Goal: Transaction & Acquisition: Purchase product/service

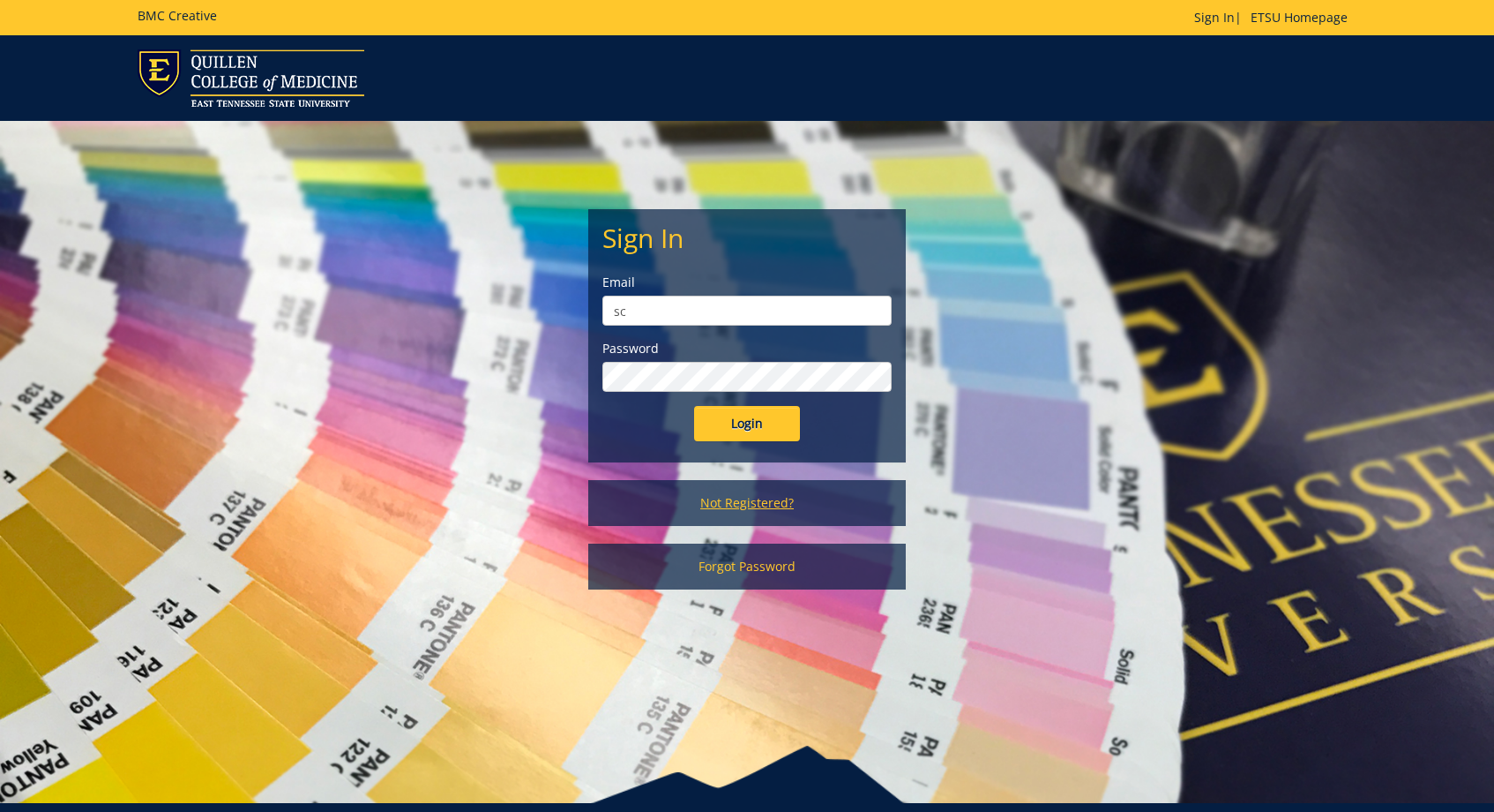
type input "s"
click at [692, 501] on link "Not Registered?" at bounding box center [747, 503] width 318 height 46
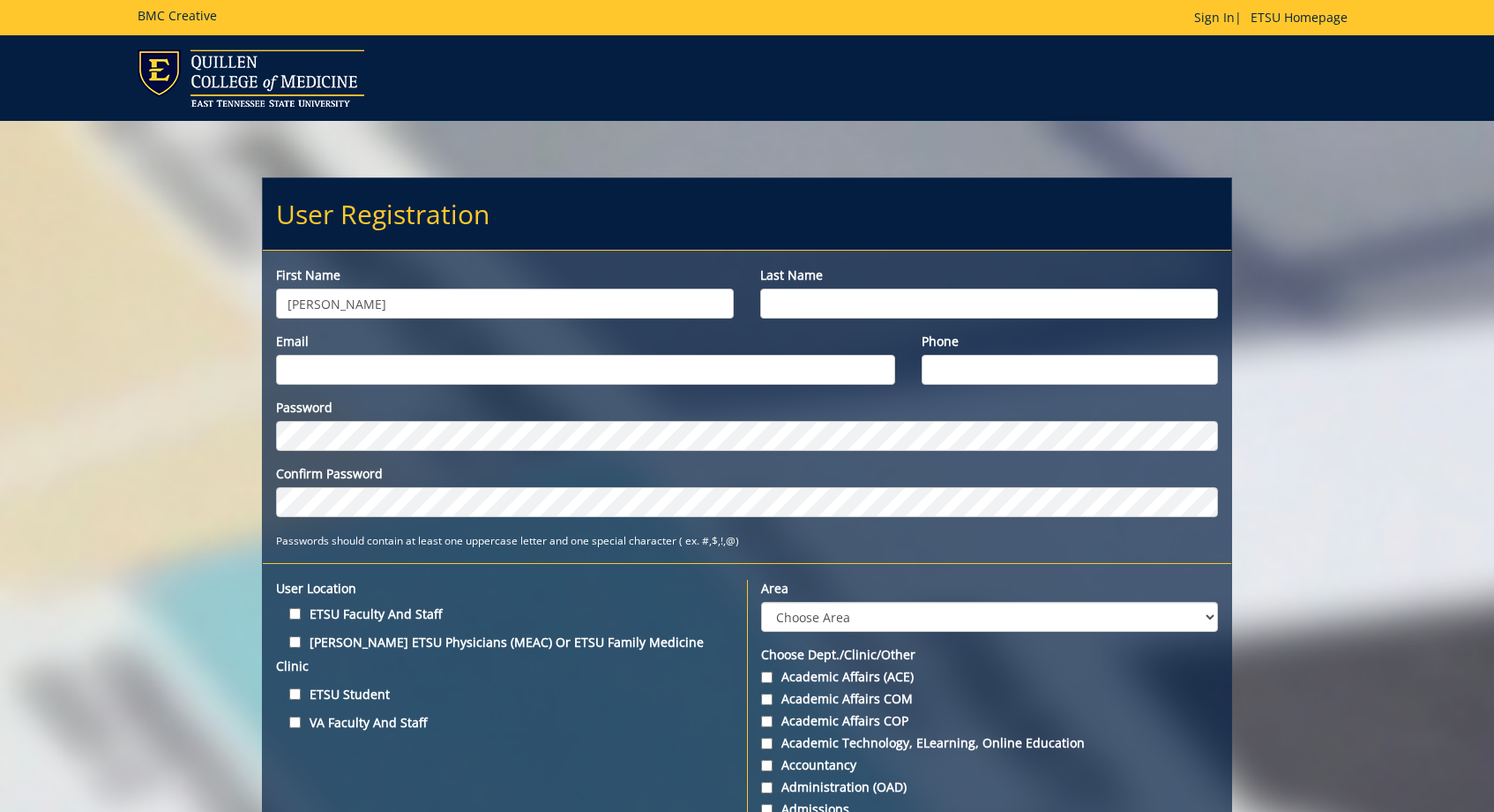
type input "Paul"
type input "Scott"
type input "[EMAIL_ADDRESS][DOMAIN_NAME]"
click at [323, 519] on div "Password Confirm Password Passwords should contain at least one uppercase lette…" at bounding box center [747, 474] width 968 height 150
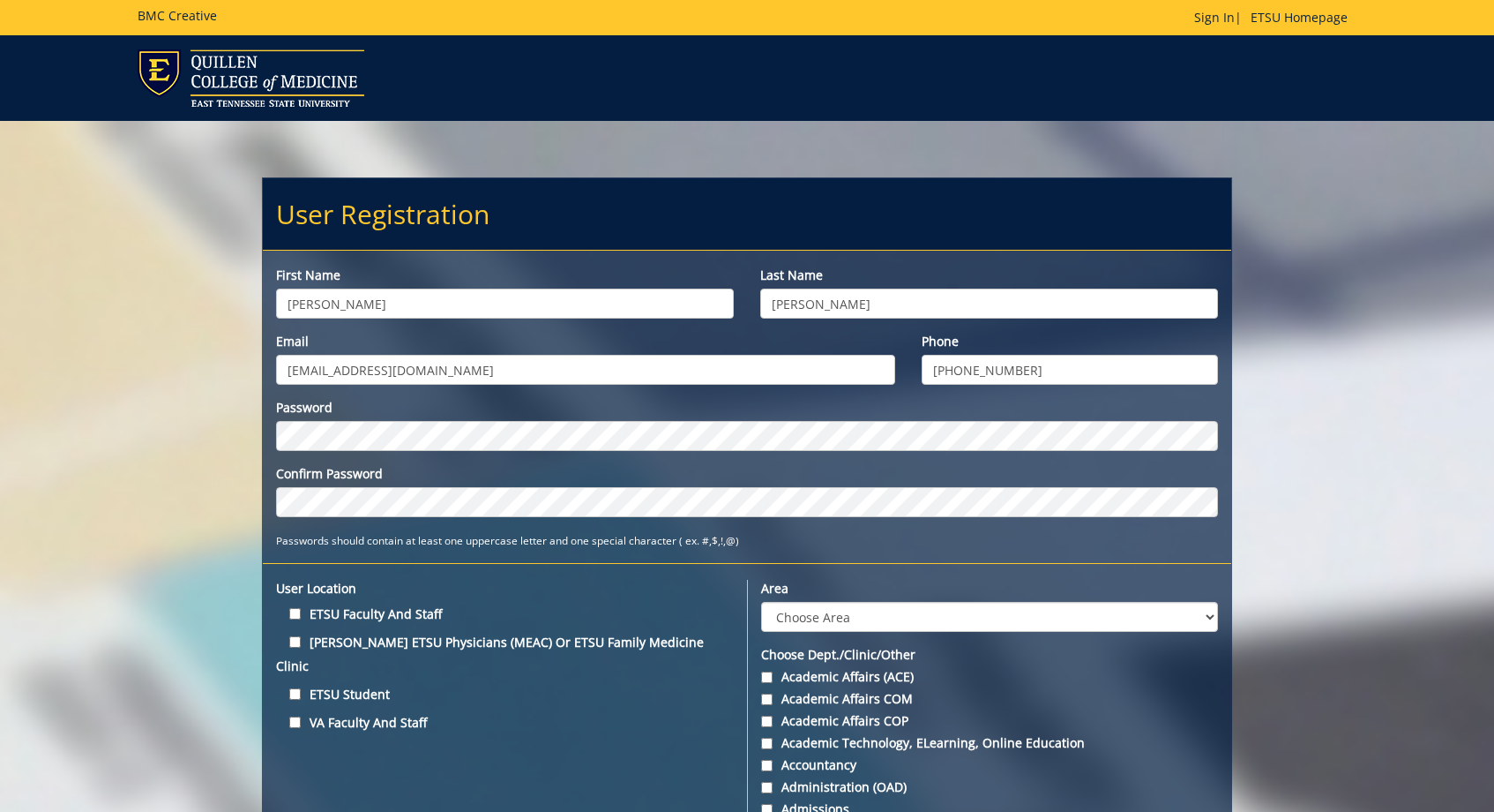
type input "615-419-8733"
click at [292, 612] on input "ETSU Faculty and Staff" at bounding box center [294, 613] width 11 height 11
checkbox input "true"
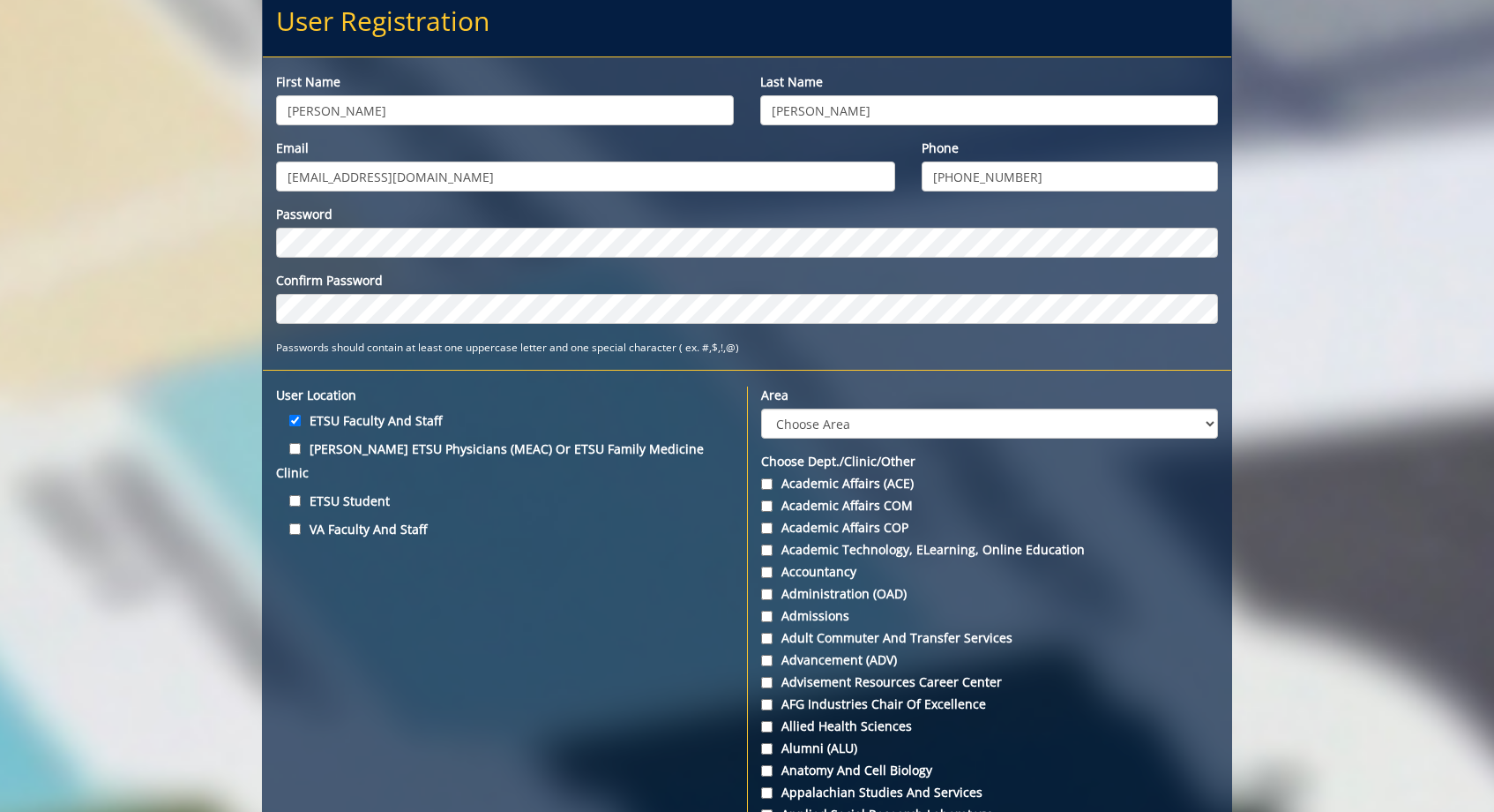
scroll to position [193, 0]
select select "3"
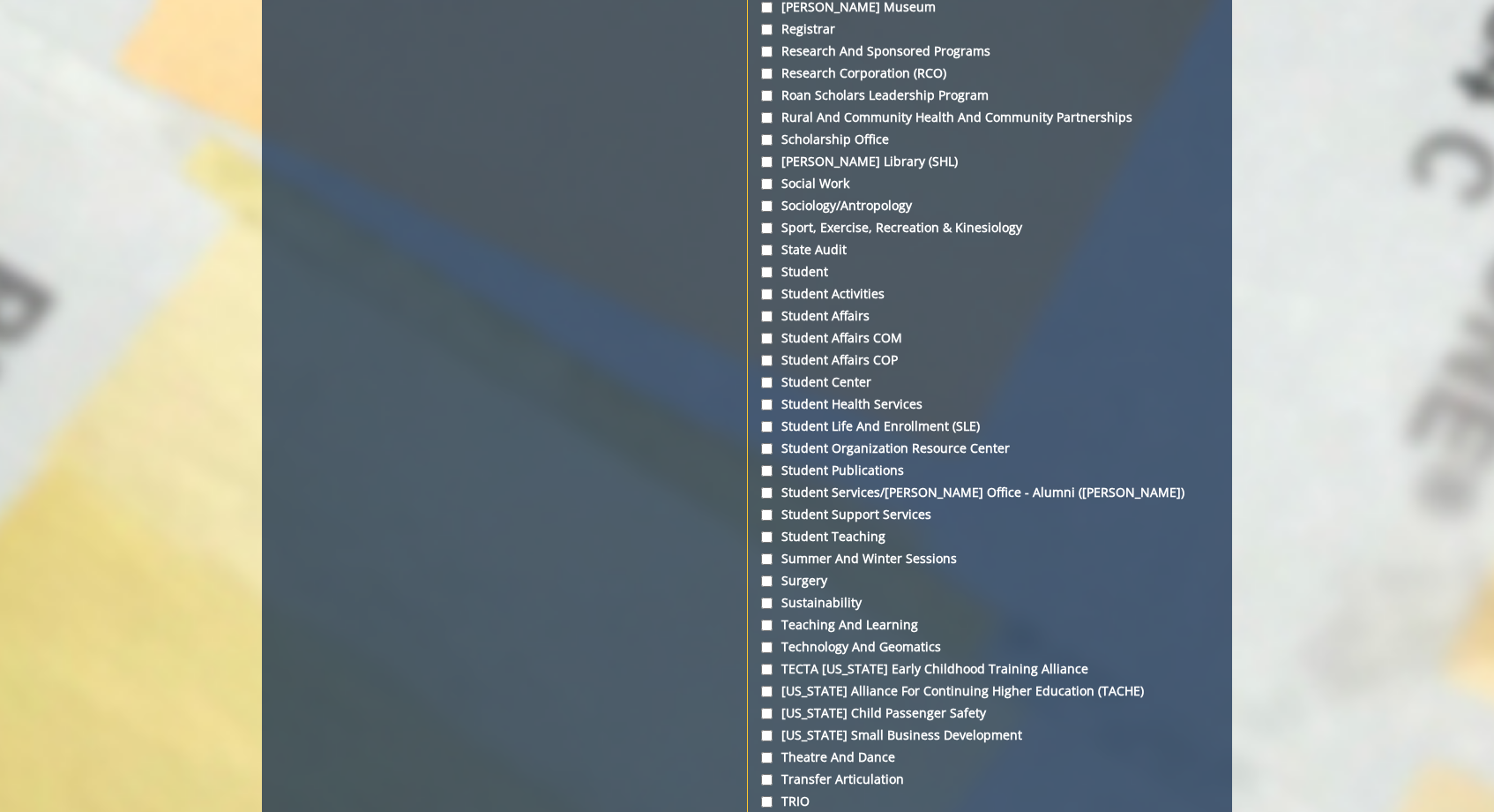
scroll to position [5578, 0]
click at [762, 279] on input "Student" at bounding box center [766, 272] width 11 height 11
checkbox input "true"
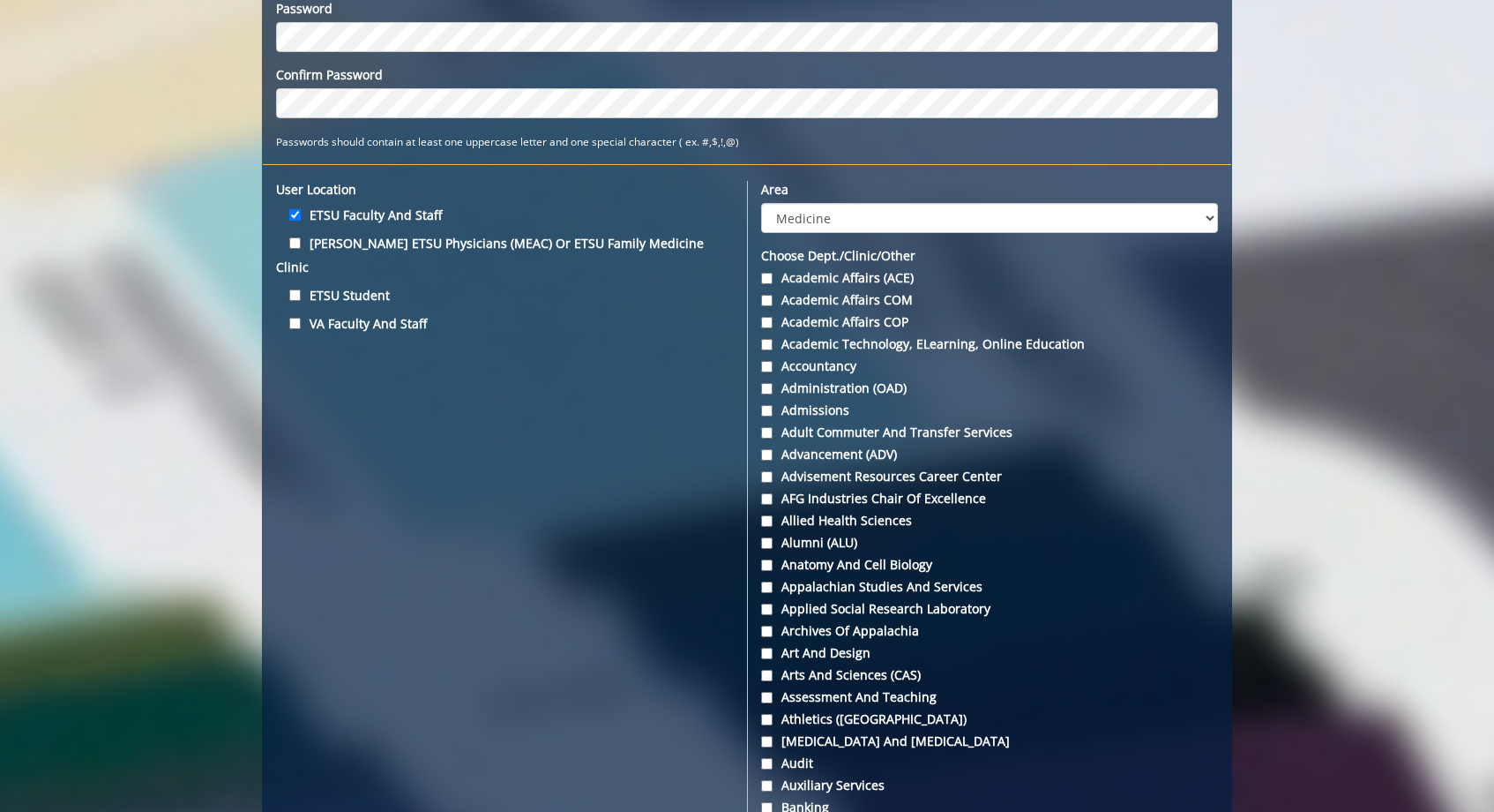
scroll to position [400, 0]
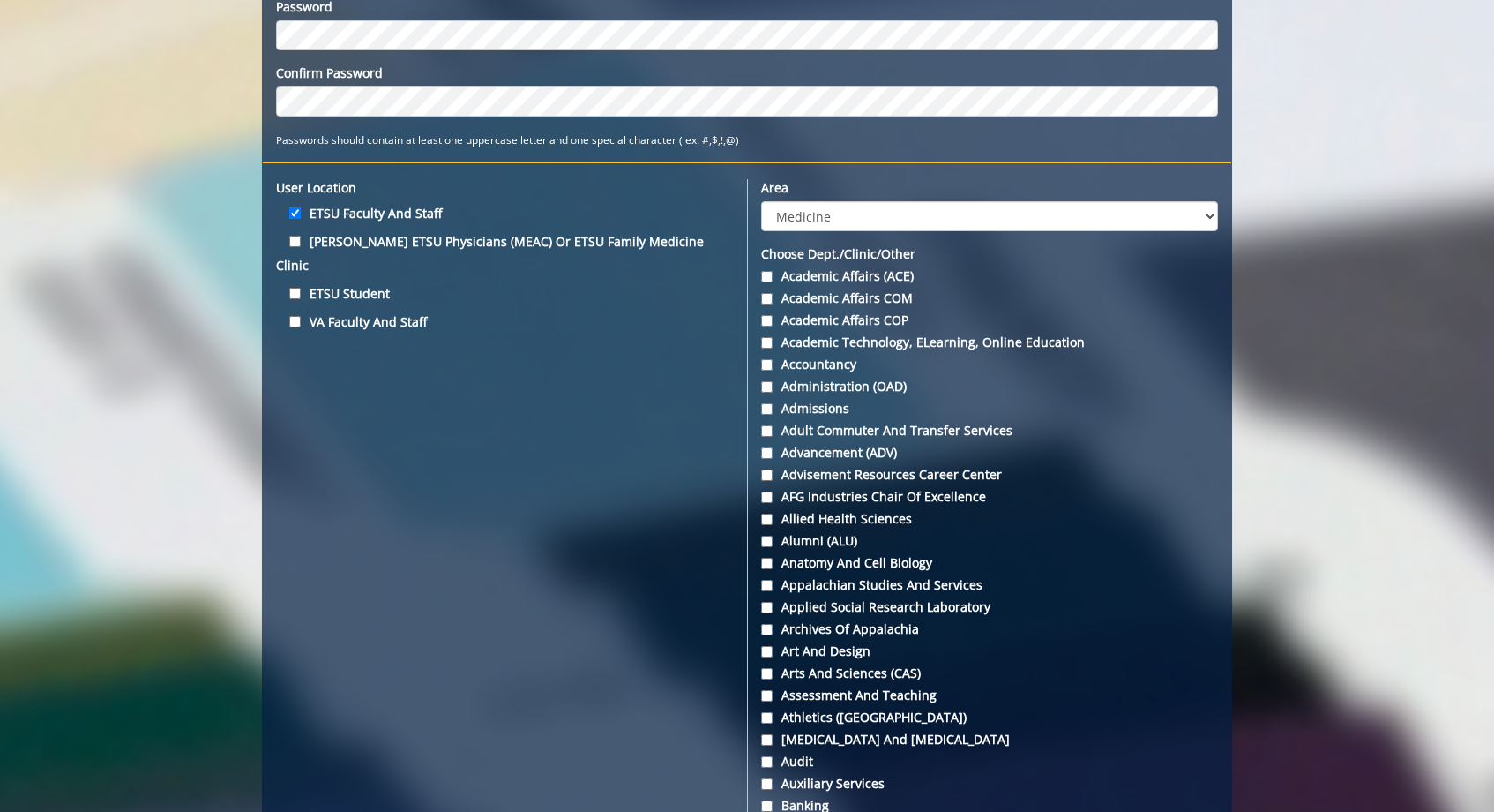
click at [297, 288] on input "ETSU Student" at bounding box center [294, 293] width 11 height 11
checkbox input "true"
click at [294, 206] on label "ETSU Faculty and Staff" at bounding box center [505, 213] width 458 height 24
click at [294, 207] on input "ETSU Faculty and Staff" at bounding box center [294, 212] width 11 height 11
checkbox input "false"
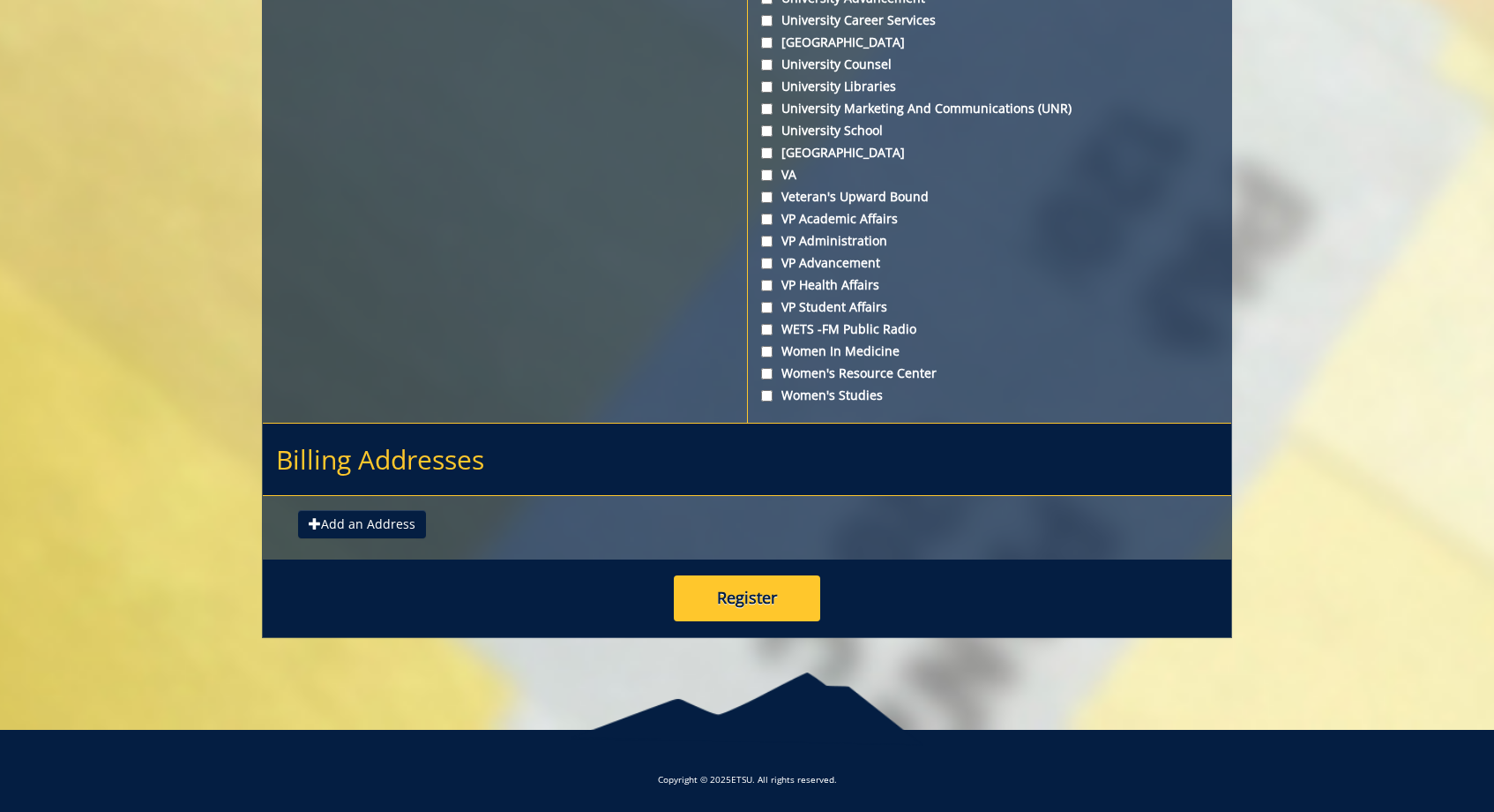
scroll to position [6482, 0]
click at [679, 587] on button "Register" at bounding box center [747, 598] width 146 height 46
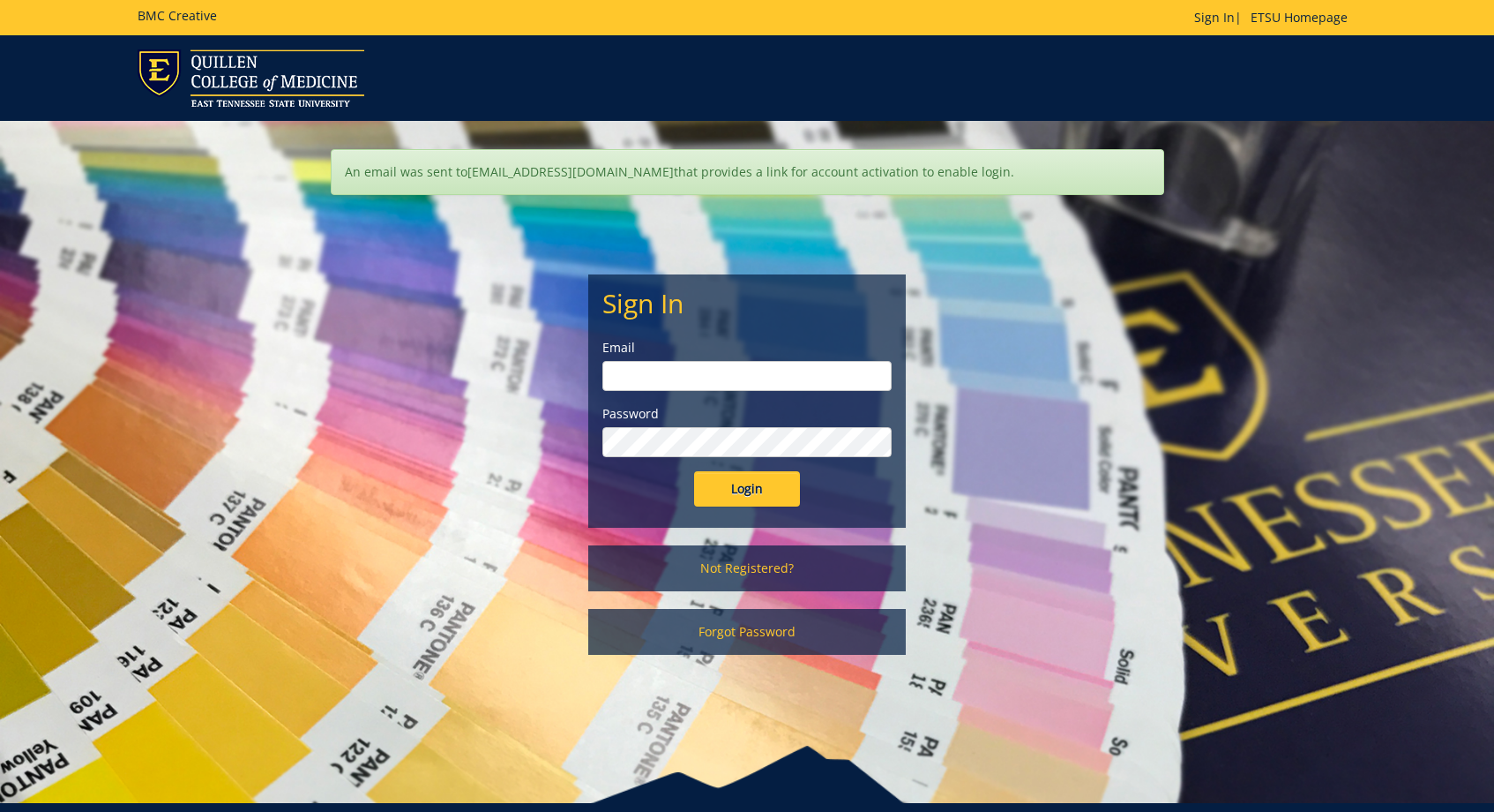
type input "[EMAIL_ADDRESS][DOMAIN_NAME]"
click at [747, 489] on input "Login" at bounding box center [747, 488] width 106 height 35
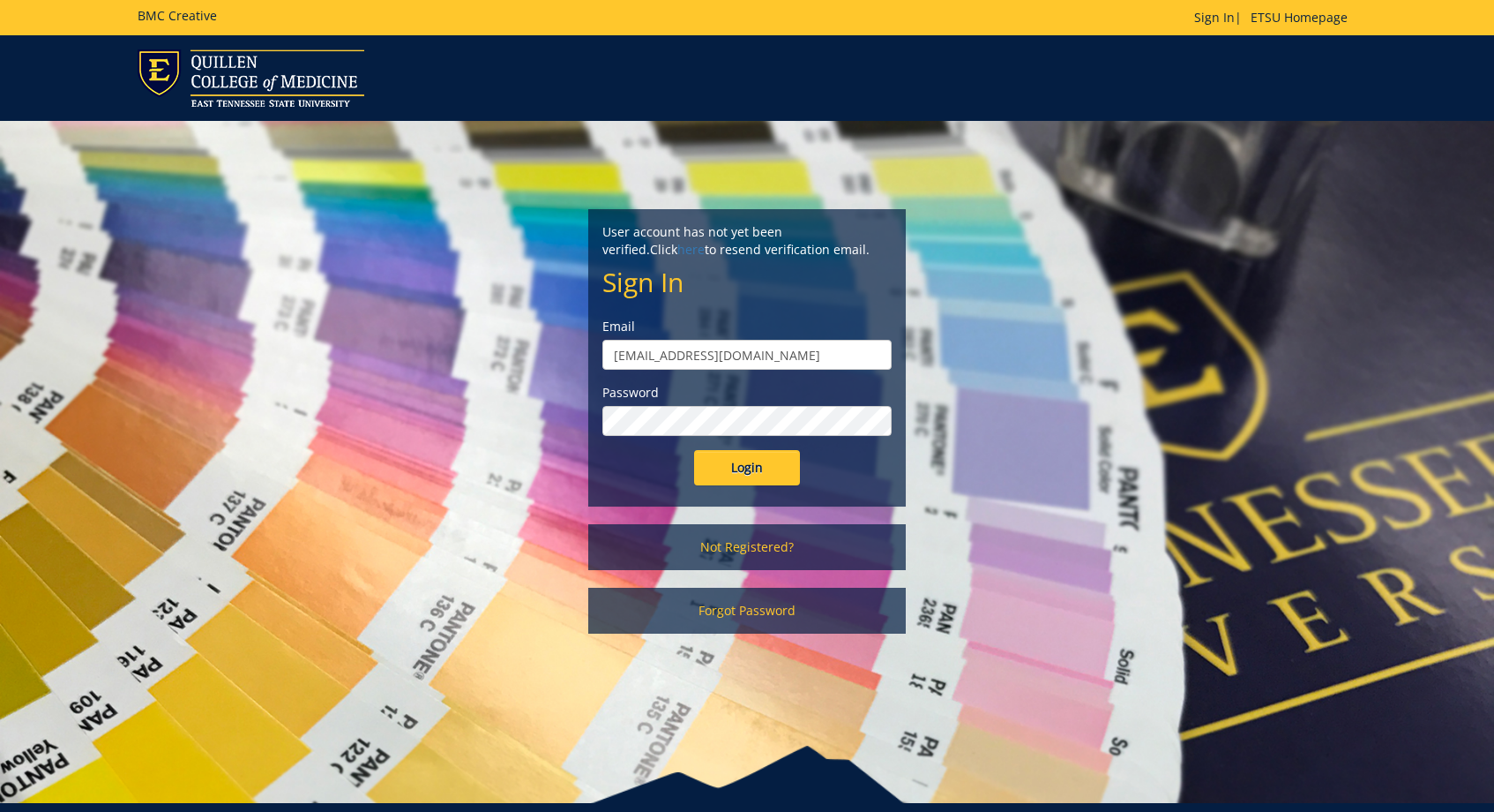
click at [715, 481] on input "Login" at bounding box center [747, 467] width 106 height 35
click at [507, 363] on div "User account has not yet been verified. Click here to resend verification email…" at bounding box center [747, 386] width 1032 height 530
click at [716, 475] on input "Login" at bounding box center [747, 467] width 106 height 35
click at [709, 304] on form "User account has not yet been verified. Click here to resend verification email…" at bounding box center [747, 354] width 289 height 262
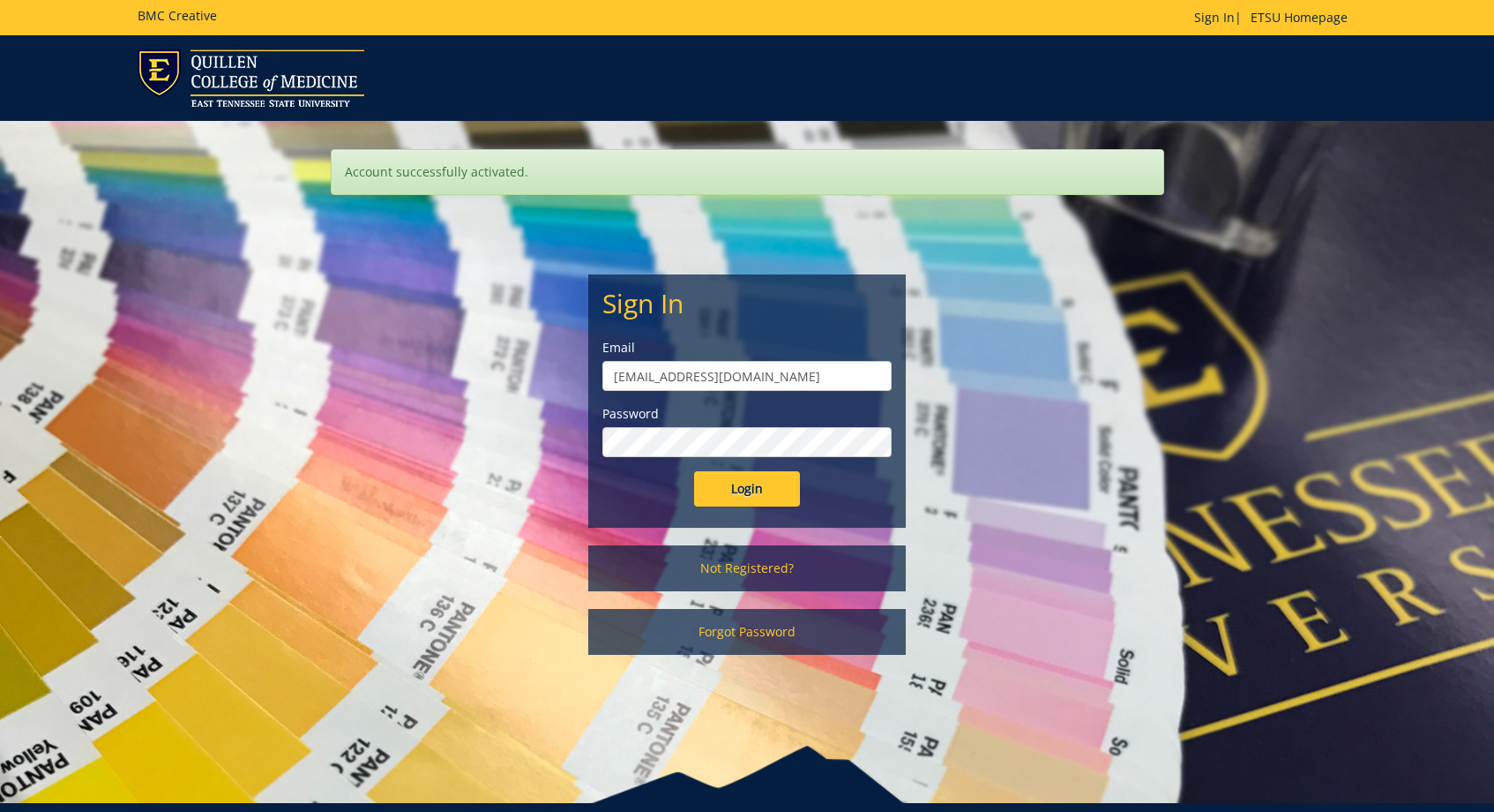
click at [520, 447] on div "Sign In Email scottpr@etsu.edu Password Login Not Registered? Forgot Password" at bounding box center [747, 429] width 1032 height 486
click at [730, 484] on input "Login" at bounding box center [747, 488] width 106 height 35
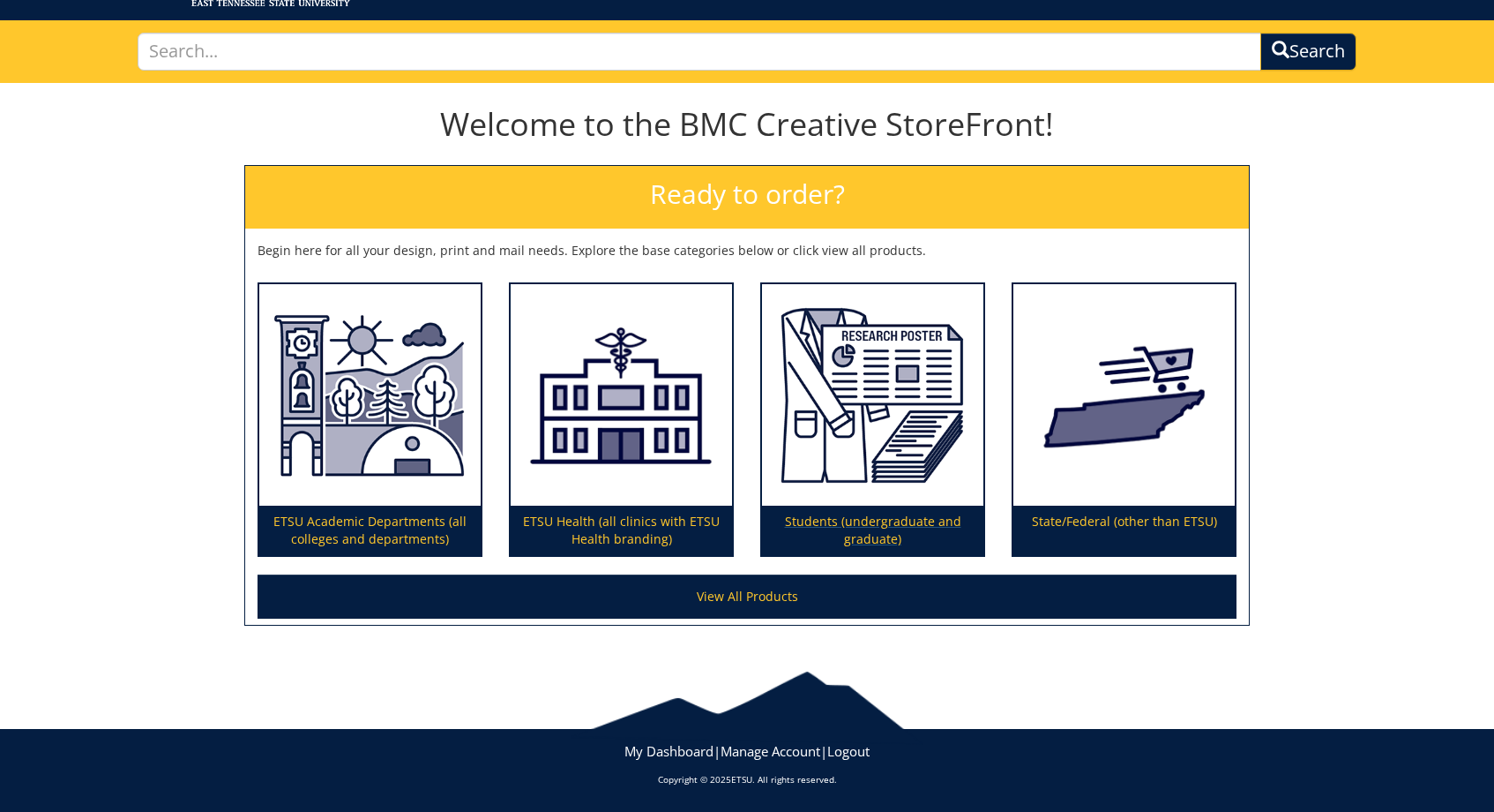
scroll to position [100, 0]
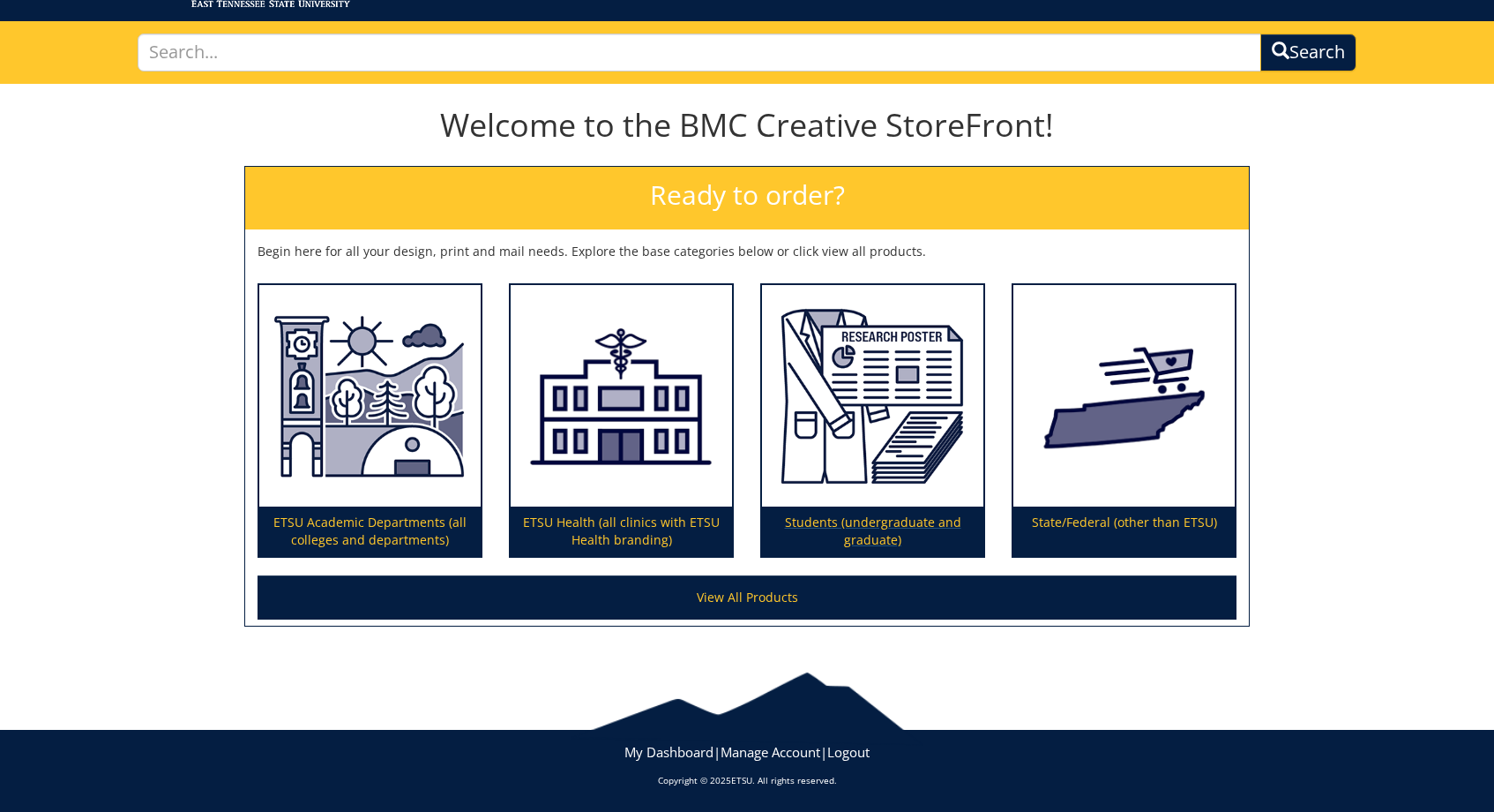
click at [819, 522] on p "Students (undergraduate and graduate)" at bounding box center [872, 530] width 221 height 49
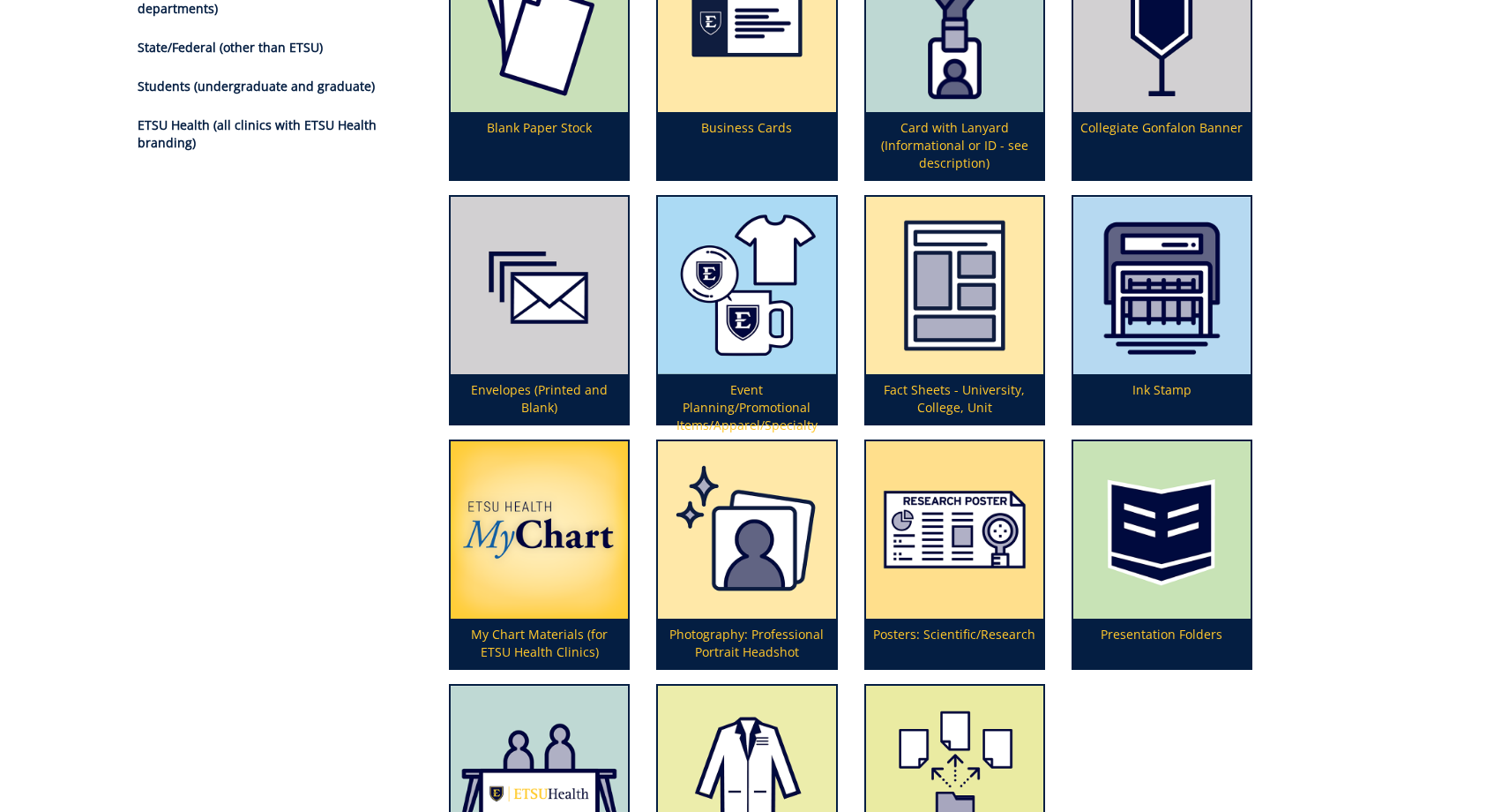
scroll to position [315, 0]
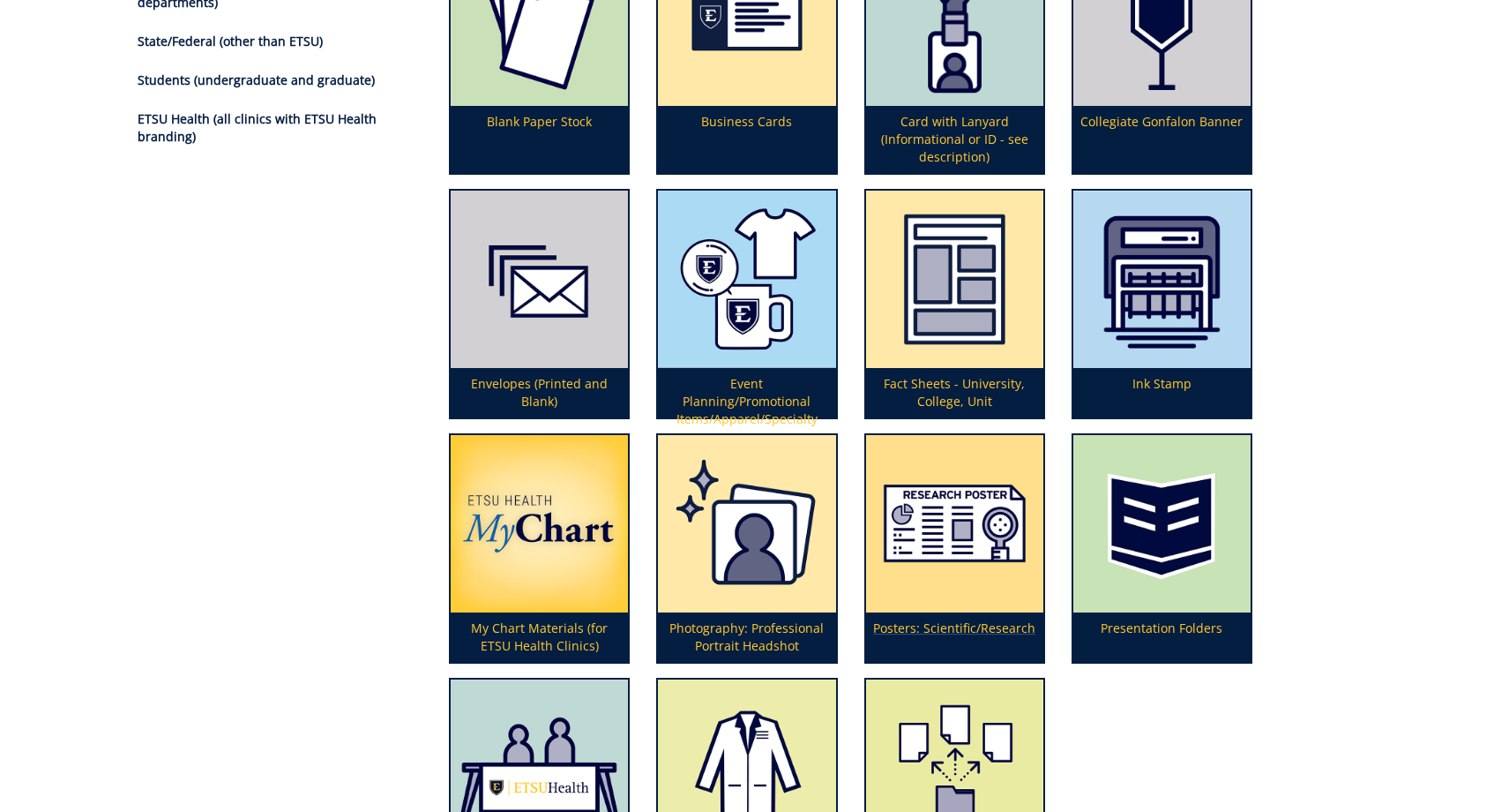
click at [924, 620] on p "Posters: Scientific/Research" at bounding box center [954, 636] width 177 height 49
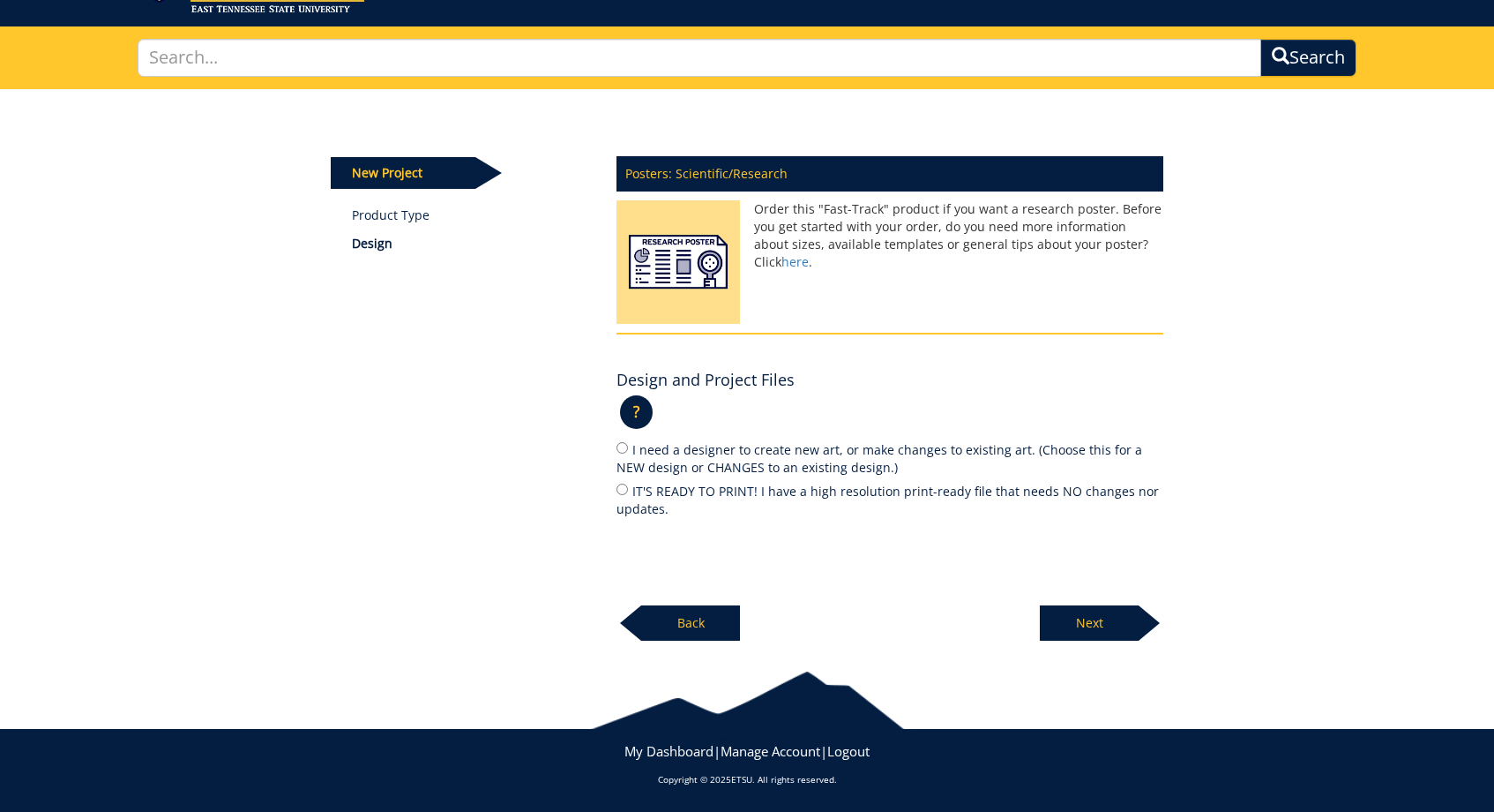
scroll to position [94, 0]
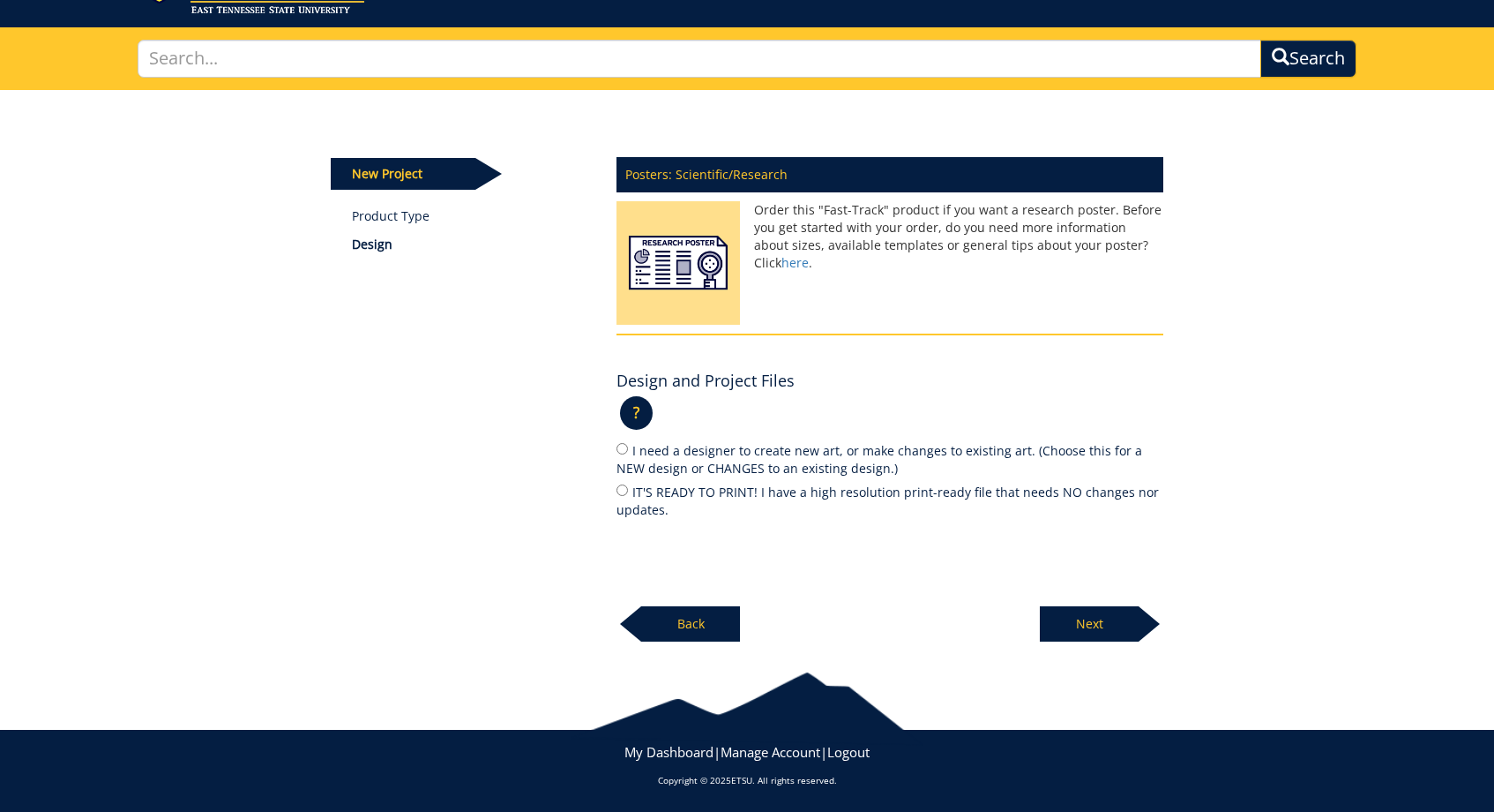
click at [622, 493] on label "IT'S READY TO PRINT! I have a high resolution print-ready file that needs NO ch…" at bounding box center [890, 500] width 547 height 37
click at [622, 493] on input "IT'S READY TO PRINT! I have a high resolution print-ready file that needs NO ch…" at bounding box center [622, 489] width 11 height 11
radio input "true"
click at [1056, 621] on p "Next" at bounding box center [1089, 623] width 99 height 35
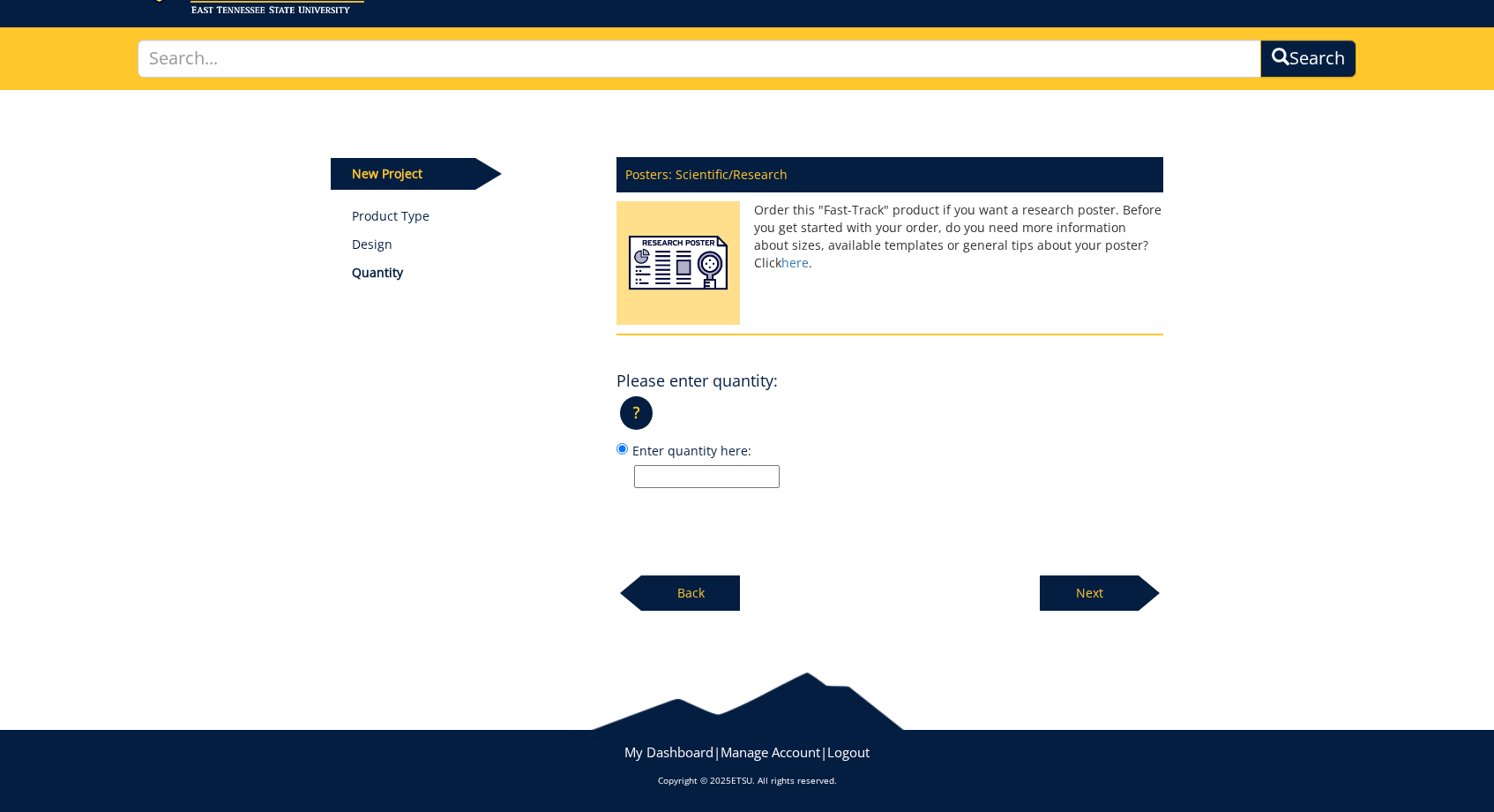
click at [686, 481] on input "Enter quantity here:" at bounding box center [707, 476] width 146 height 23
type input "1"
click at [1077, 595] on p "Next" at bounding box center [1089, 592] width 99 height 35
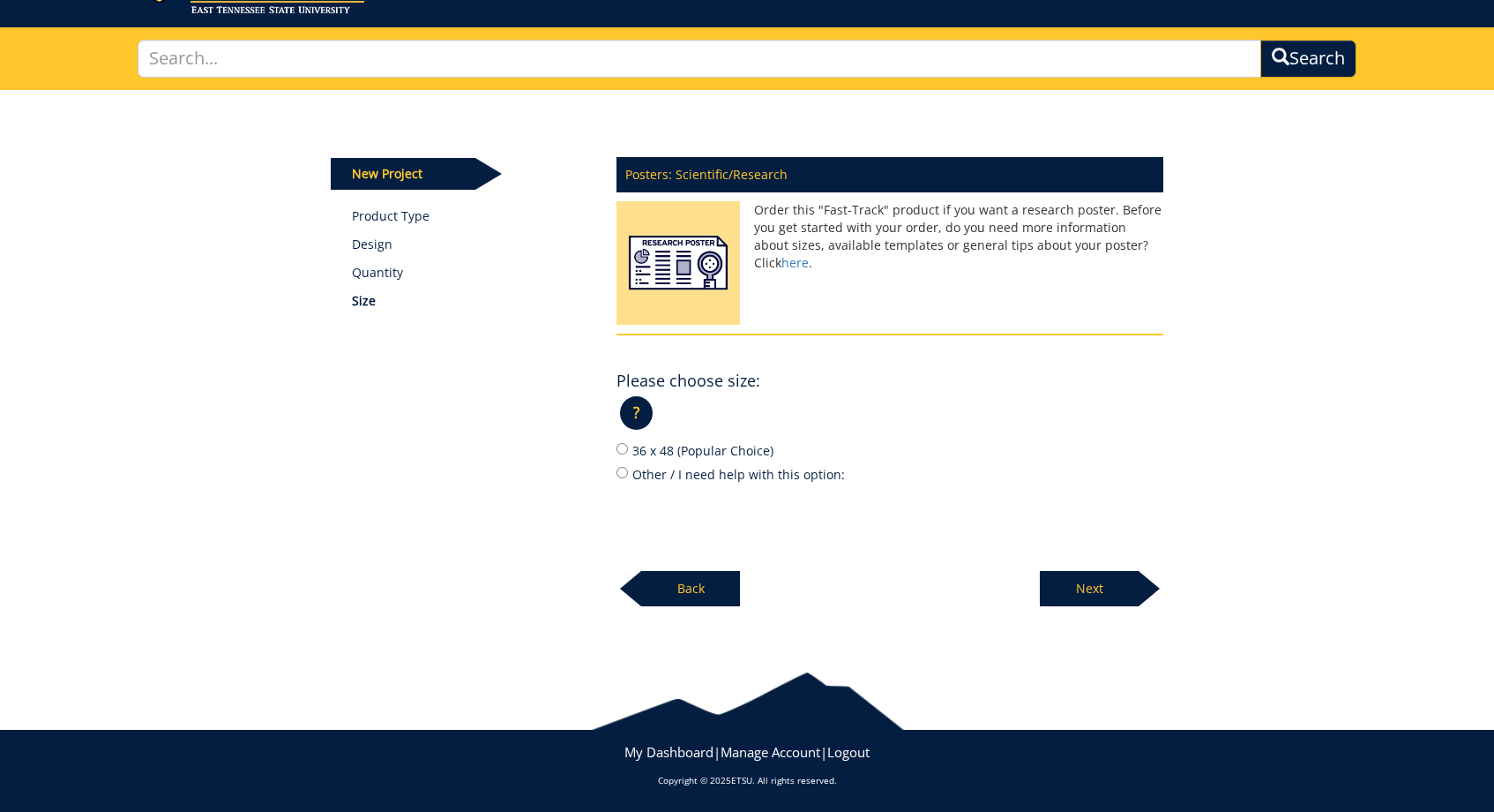
click at [619, 446] on input "36 x 48 (Popular Choice)" at bounding box center [622, 448] width 11 height 11
radio input "true"
click at [1093, 589] on p "Next" at bounding box center [1089, 588] width 99 height 35
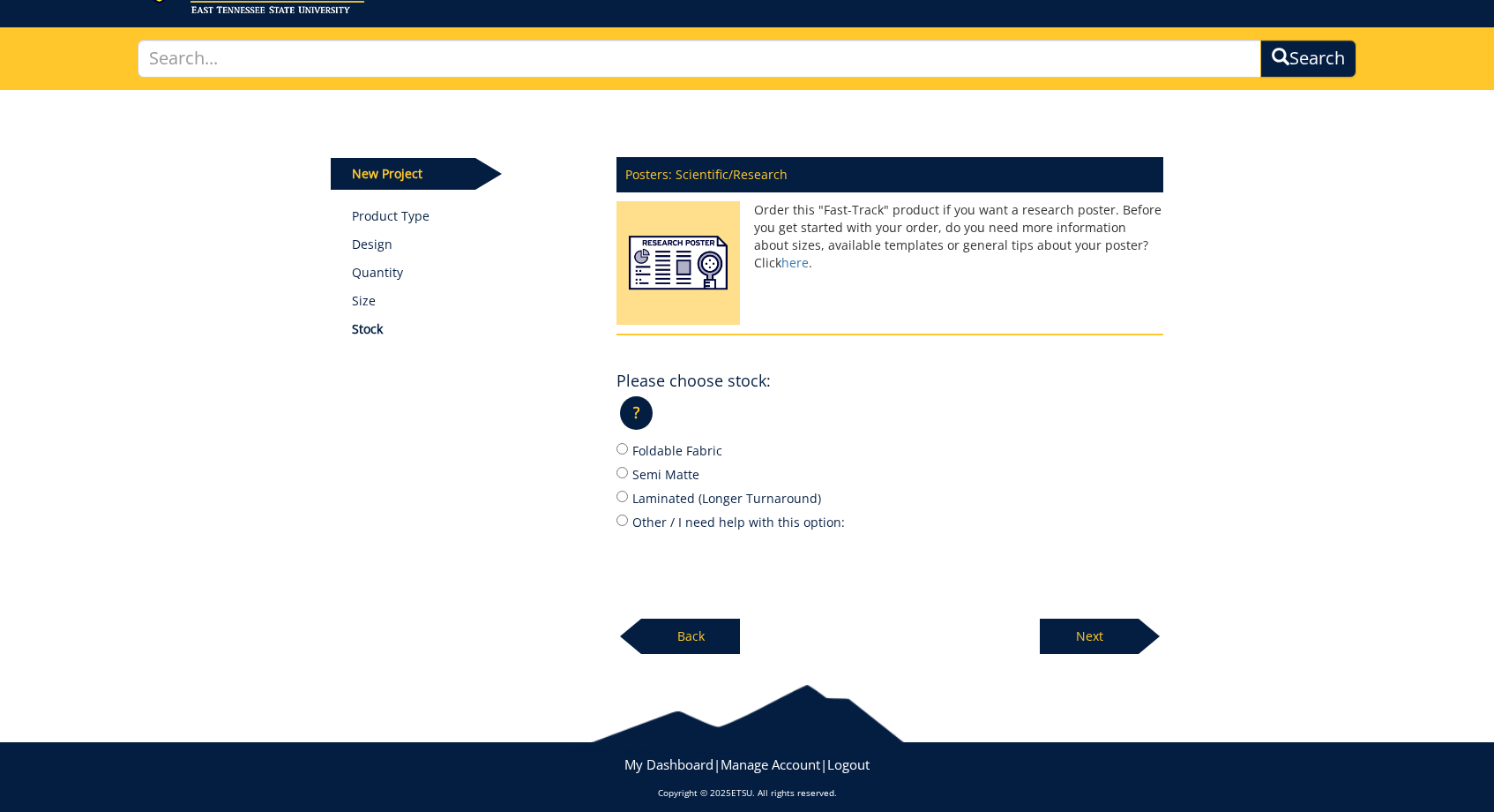
click at [625, 468] on input "Semi Matte" at bounding box center [622, 472] width 11 height 11
radio input "true"
click at [1085, 632] on p "Next" at bounding box center [1089, 635] width 99 height 35
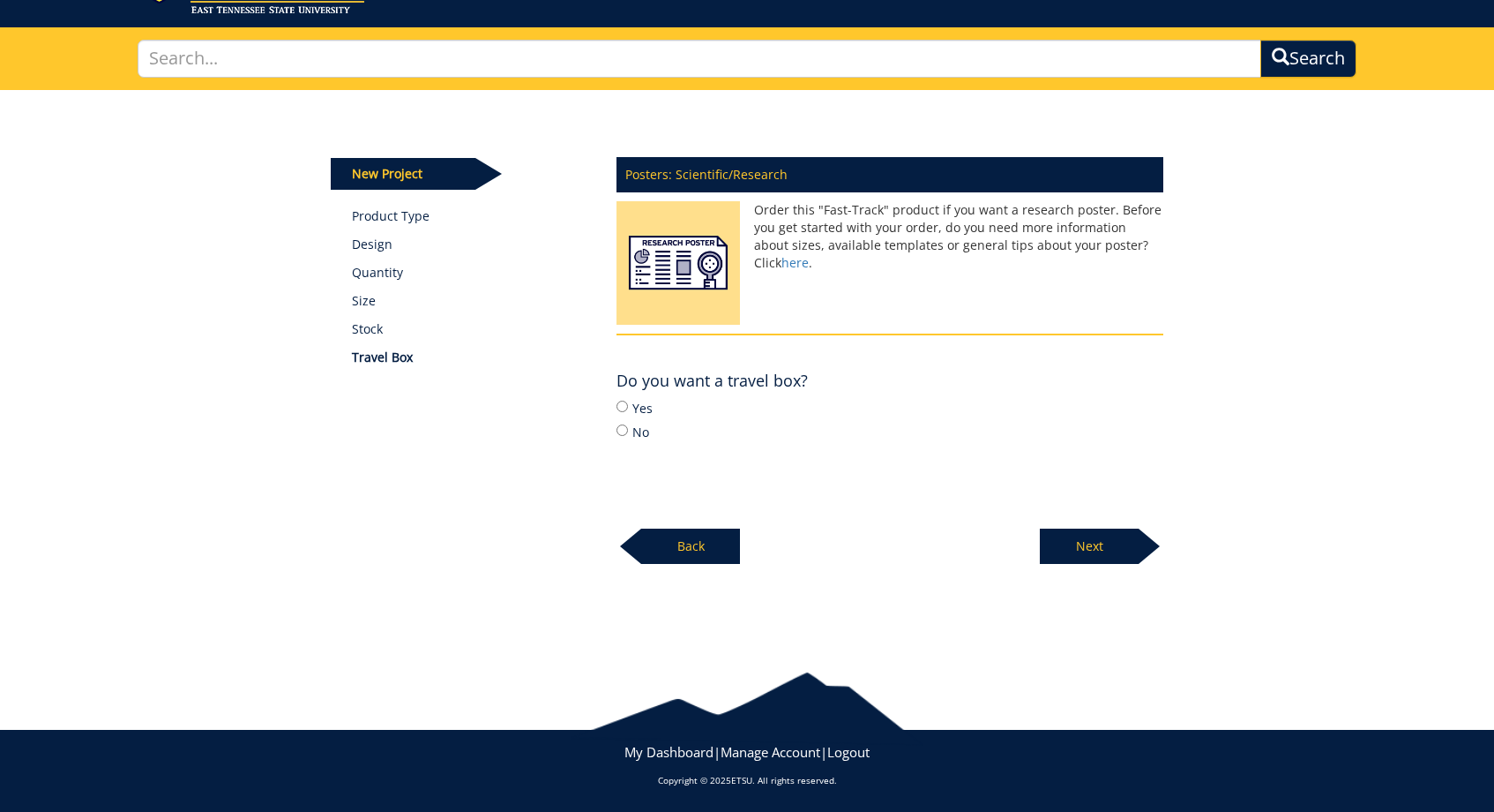
click at [623, 408] on input "Yes" at bounding box center [622, 405] width 11 height 11
radio input "true"
click at [1113, 552] on p "Next" at bounding box center [1089, 545] width 99 height 35
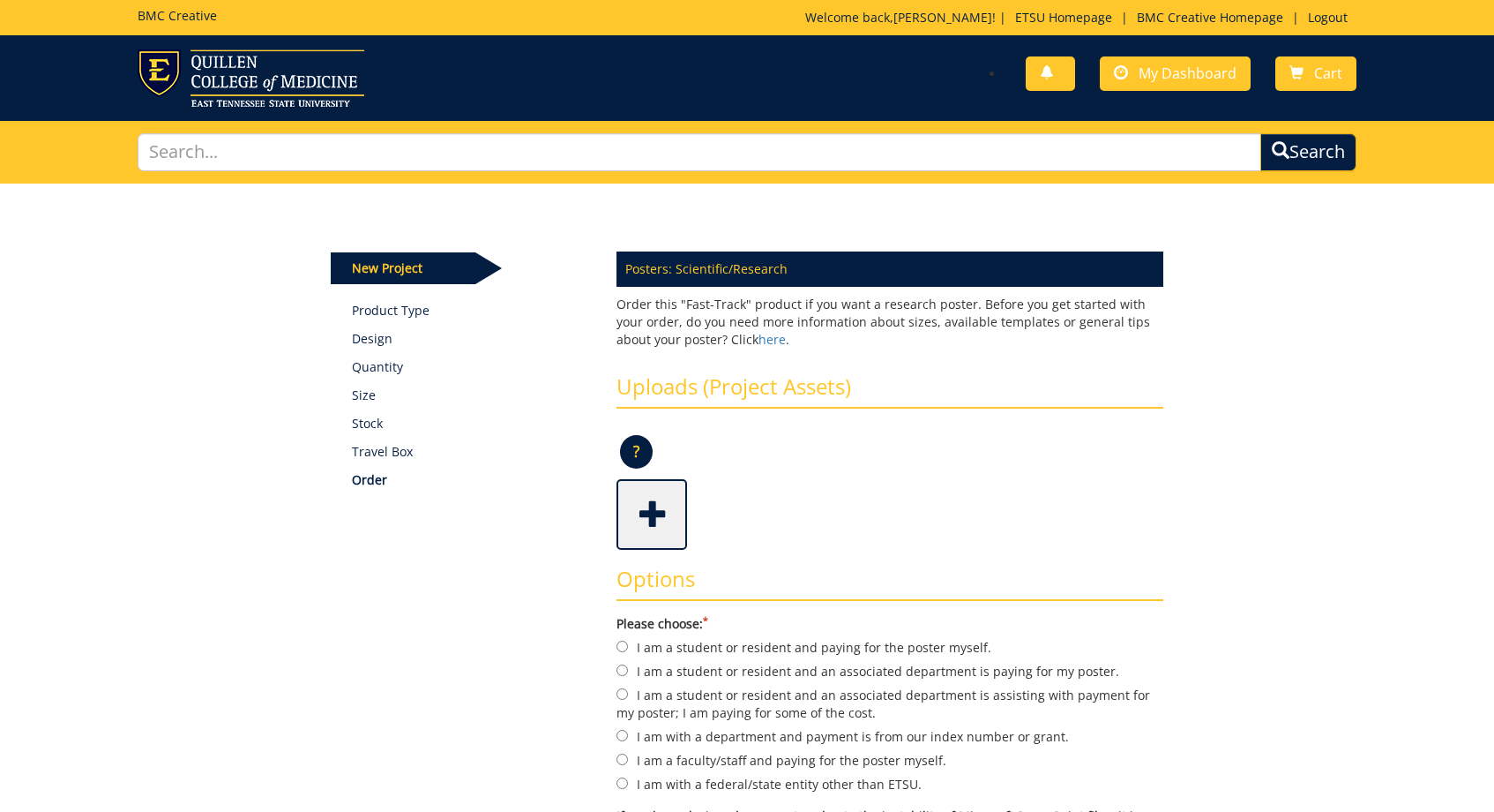
scroll to position [55, 0]
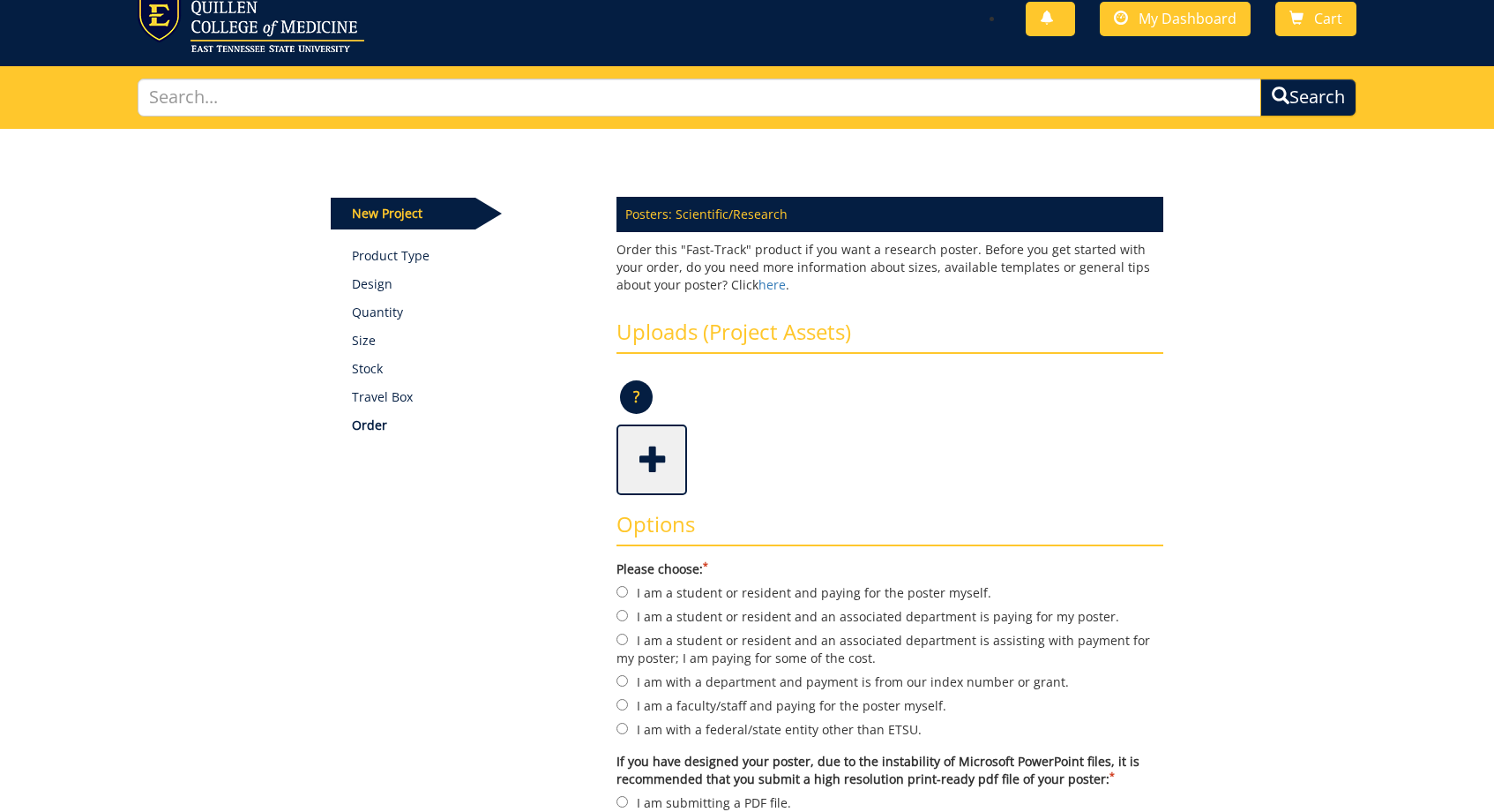
click at [652, 453] on span at bounding box center [653, 458] width 71 height 62
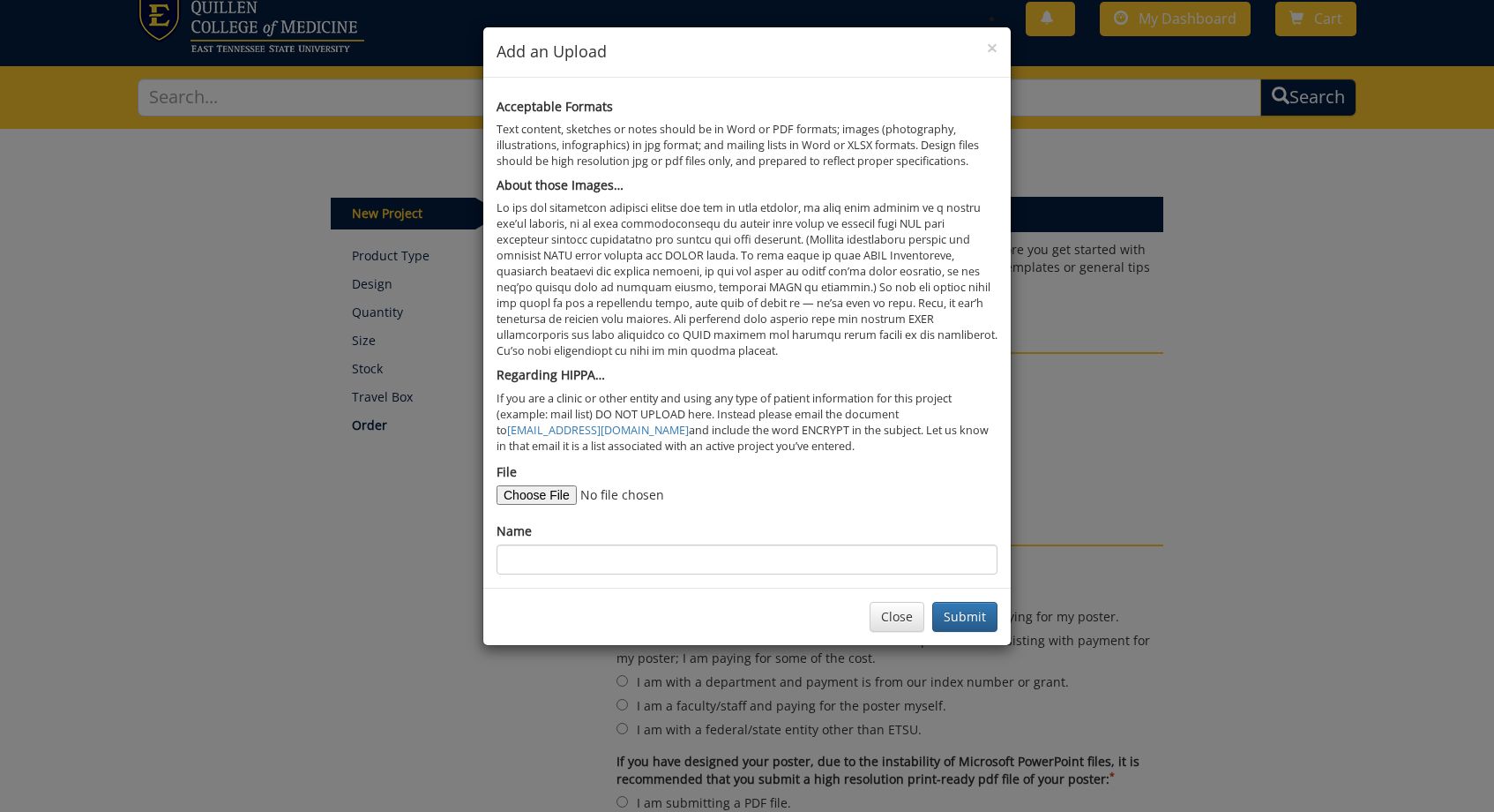
click at [550, 485] on input "File" at bounding box center [617, 494] width 240 height 19
type input "C:\fakepath\Quillen Poster Presentation 2025 (1).pdf"
click at [565, 551] on input "Name" at bounding box center [747, 559] width 501 height 30
click at [542, 485] on input "File" at bounding box center [617, 494] width 240 height 19
click at [626, 544] on input "Name" at bounding box center [747, 559] width 501 height 30
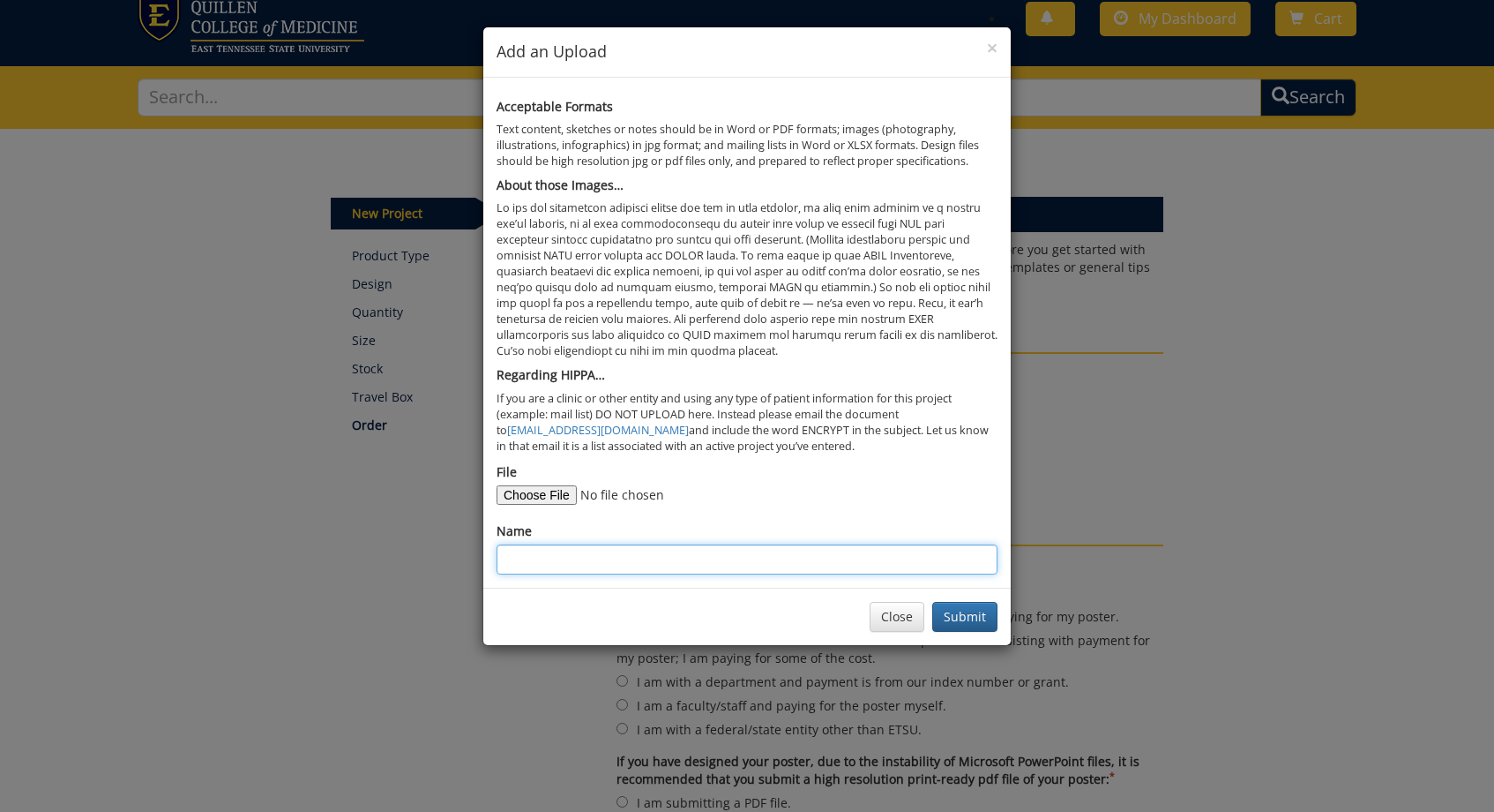
paste input "Firearm-Related Injuries in Appalachia Require Enhanced Attention Among Minorit…"
type input "Firearm-Related Injuries in Appalachia Require Enhanced Attention Among Minorit…"
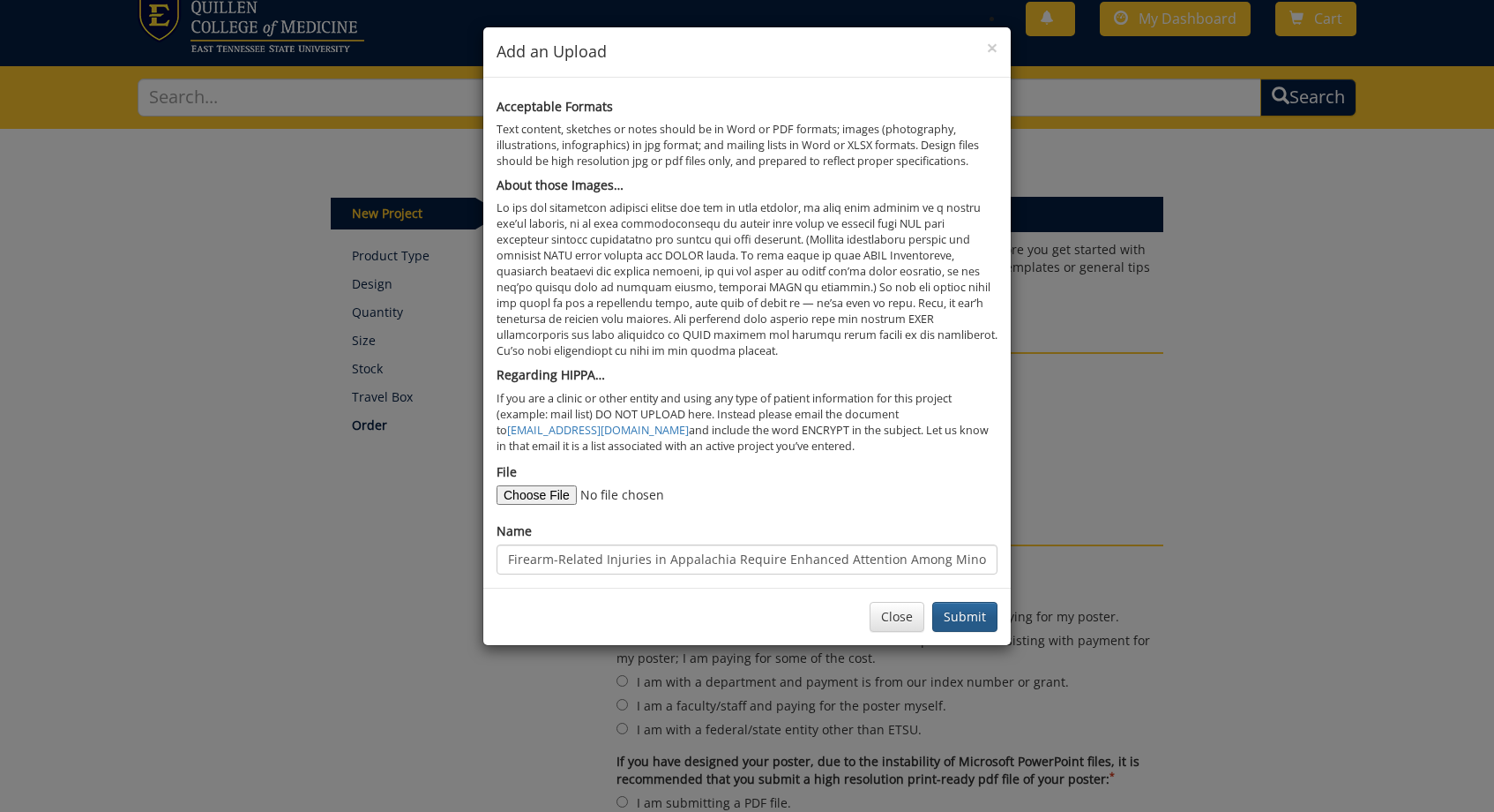
click at [969, 602] on button "Submit" at bounding box center [964, 617] width 65 height 30
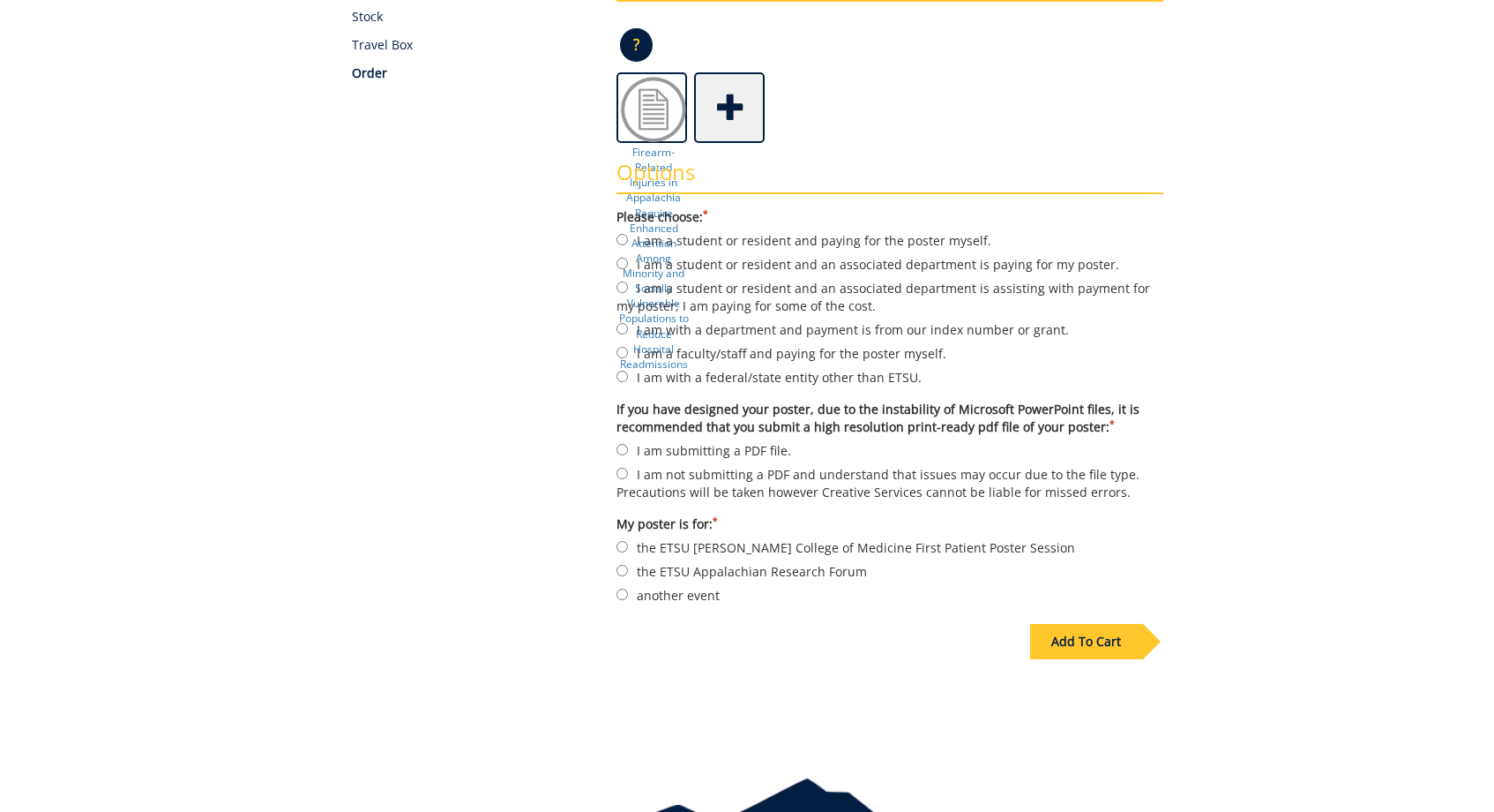
scroll to position [410, 0]
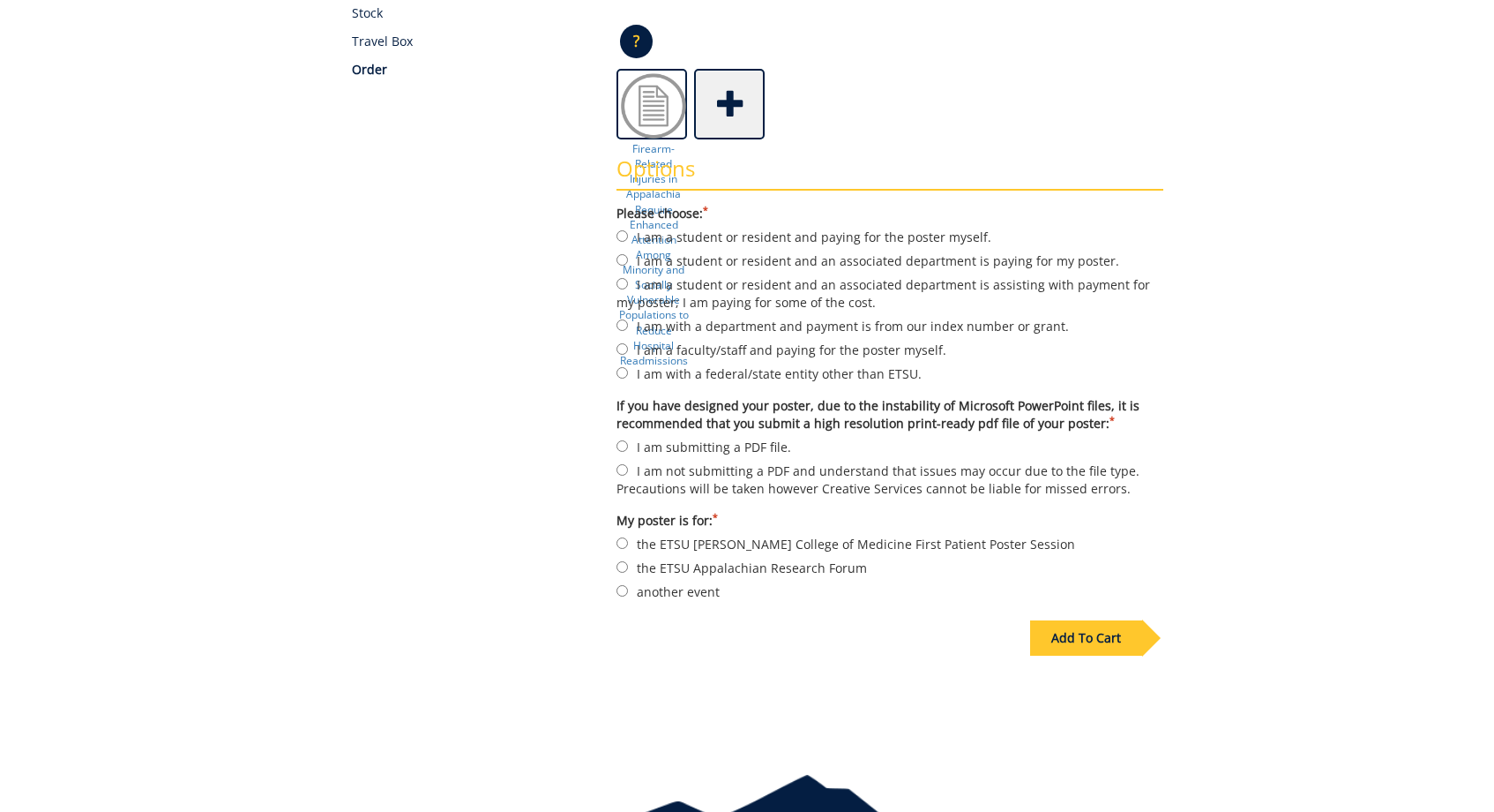
click at [622, 258] on input "I am a student or resident and an associated department is paying for my poster." at bounding box center [622, 259] width 11 height 11
radio input "true"
click at [627, 440] on input "I am submitting a PDF file." at bounding box center [622, 445] width 11 height 11
radio input "true"
click at [618, 585] on input "another event" at bounding box center [622, 590] width 11 height 11
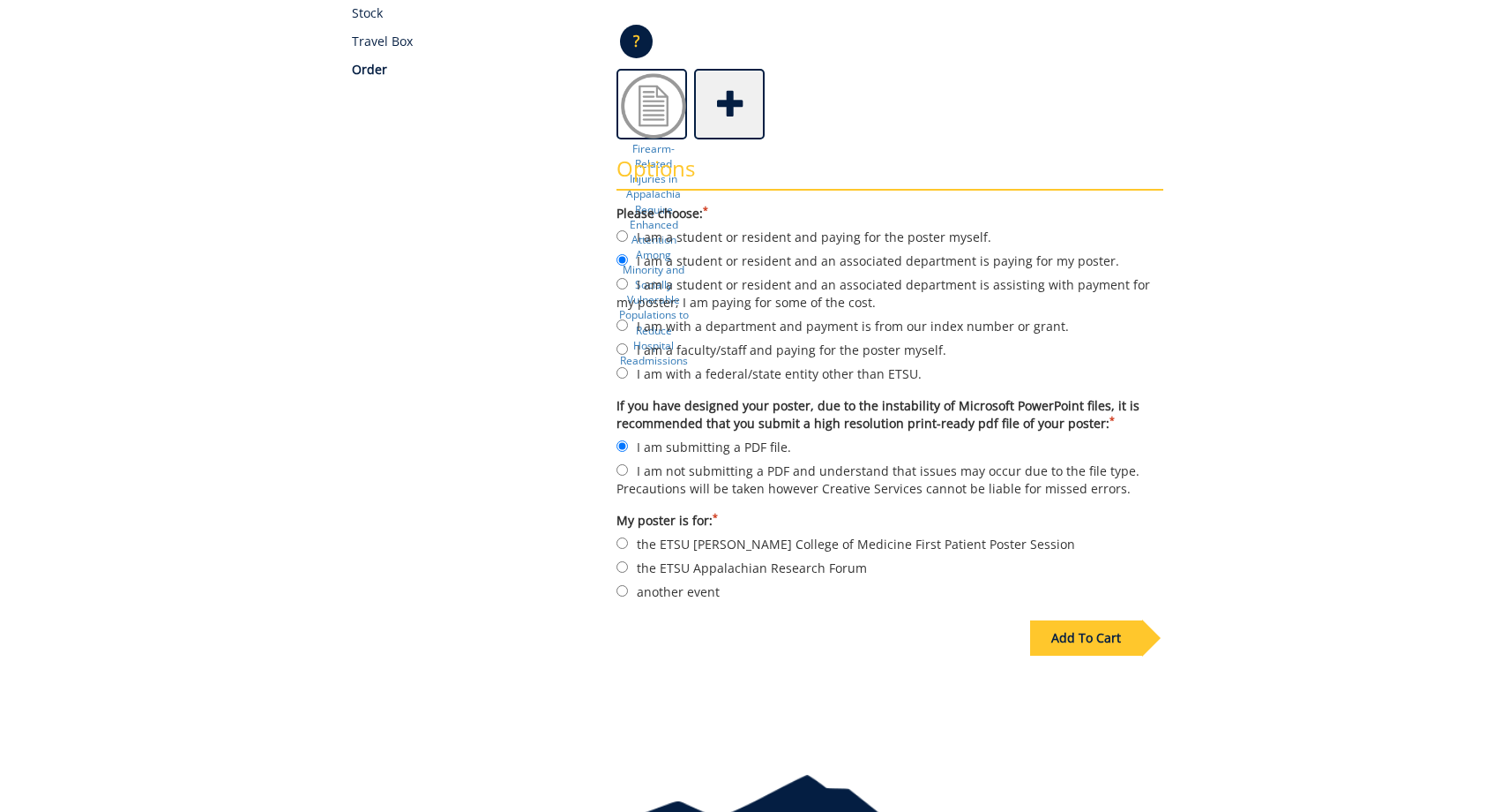
radio input "true"
click at [622, 537] on input "the ETSU Quillen College of Medicine First Patient Poster Session" at bounding box center [622, 542] width 11 height 11
radio input "true"
click at [630, 581] on label "another event" at bounding box center [890, 590] width 547 height 19
click at [628, 585] on input "another event" at bounding box center [622, 590] width 11 height 11
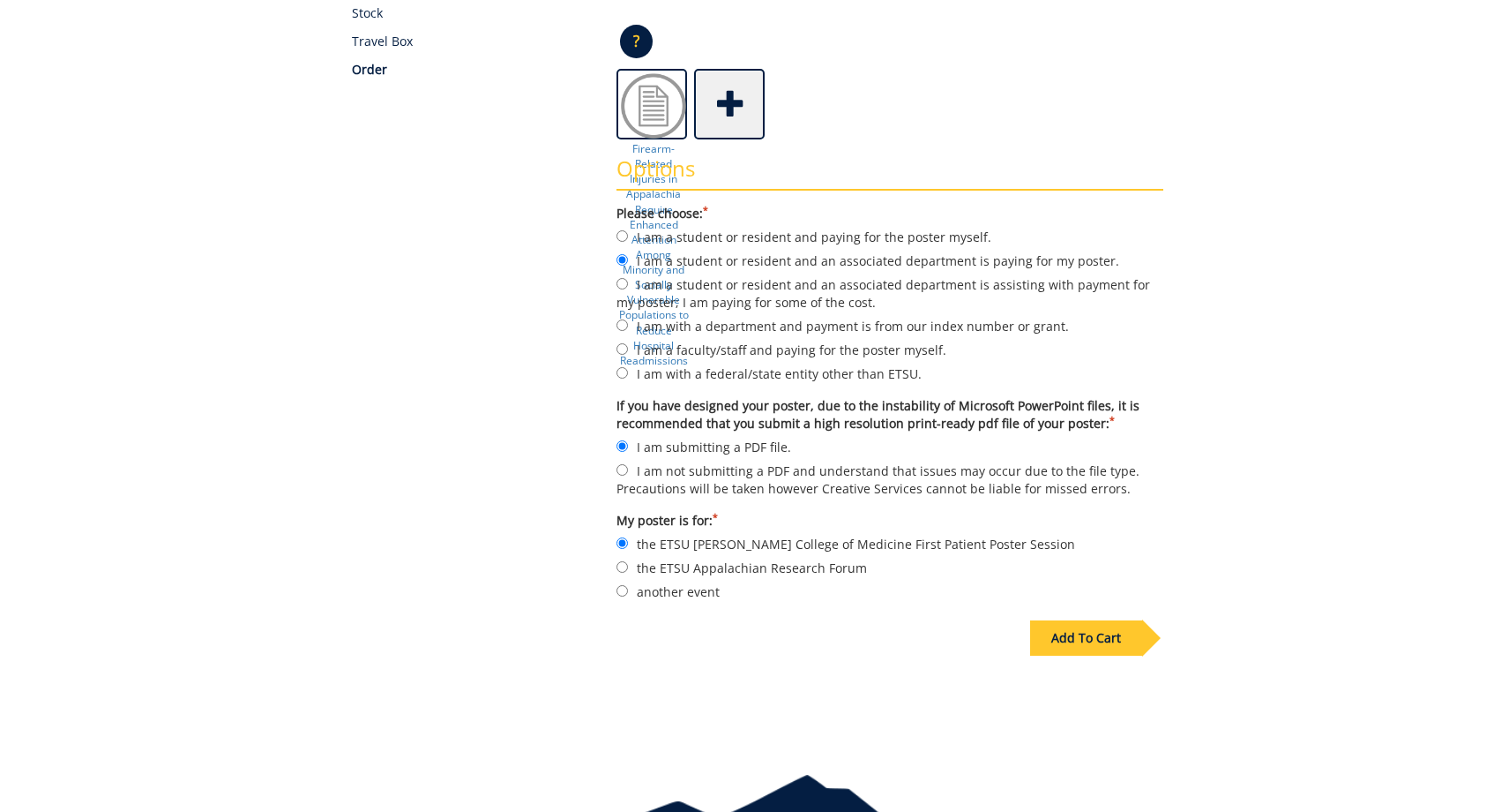
radio input "true"
click at [1044, 620] on div "Add To Cart" at bounding box center [1086, 637] width 112 height 35
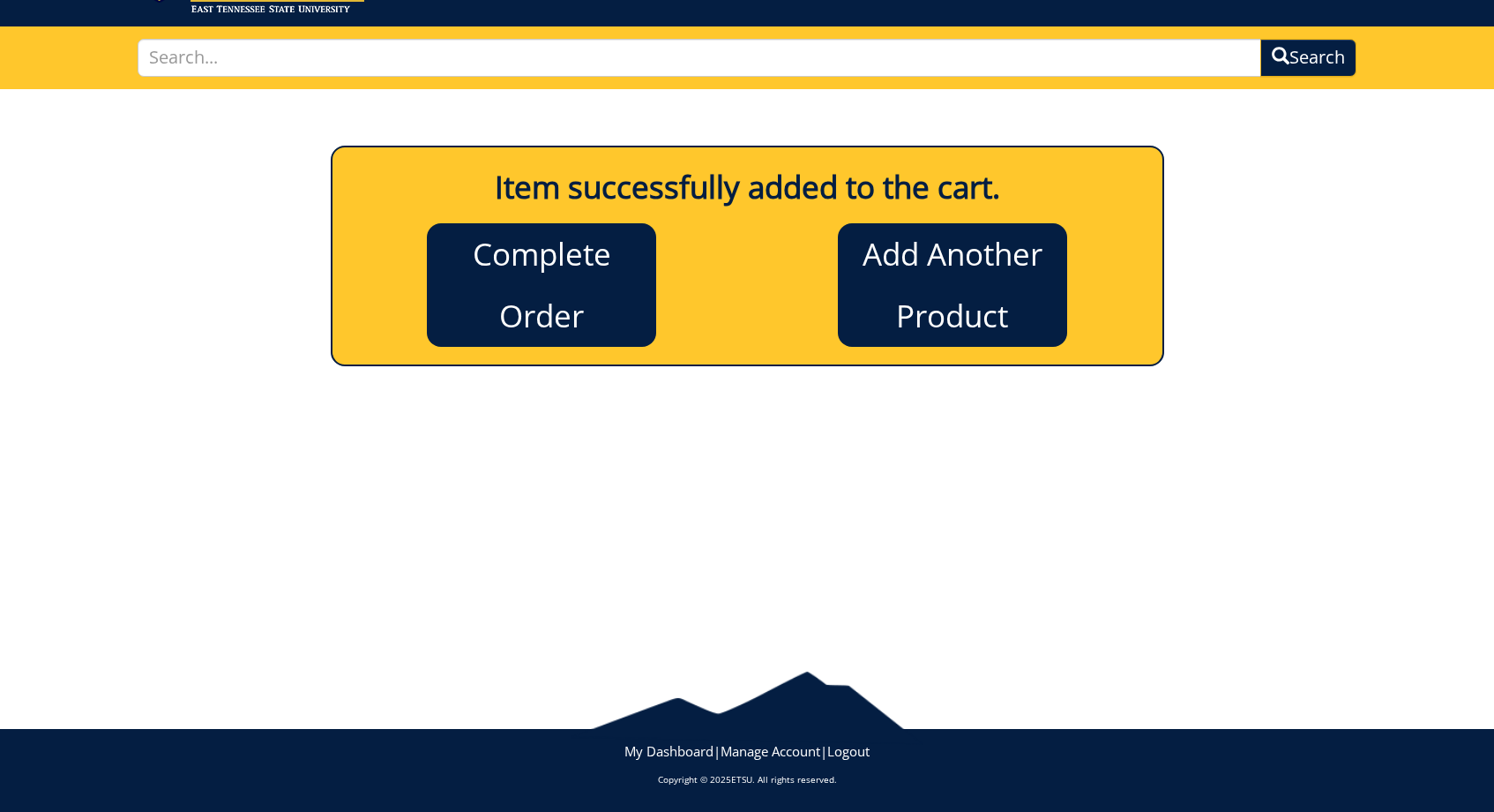
scroll to position [94, 0]
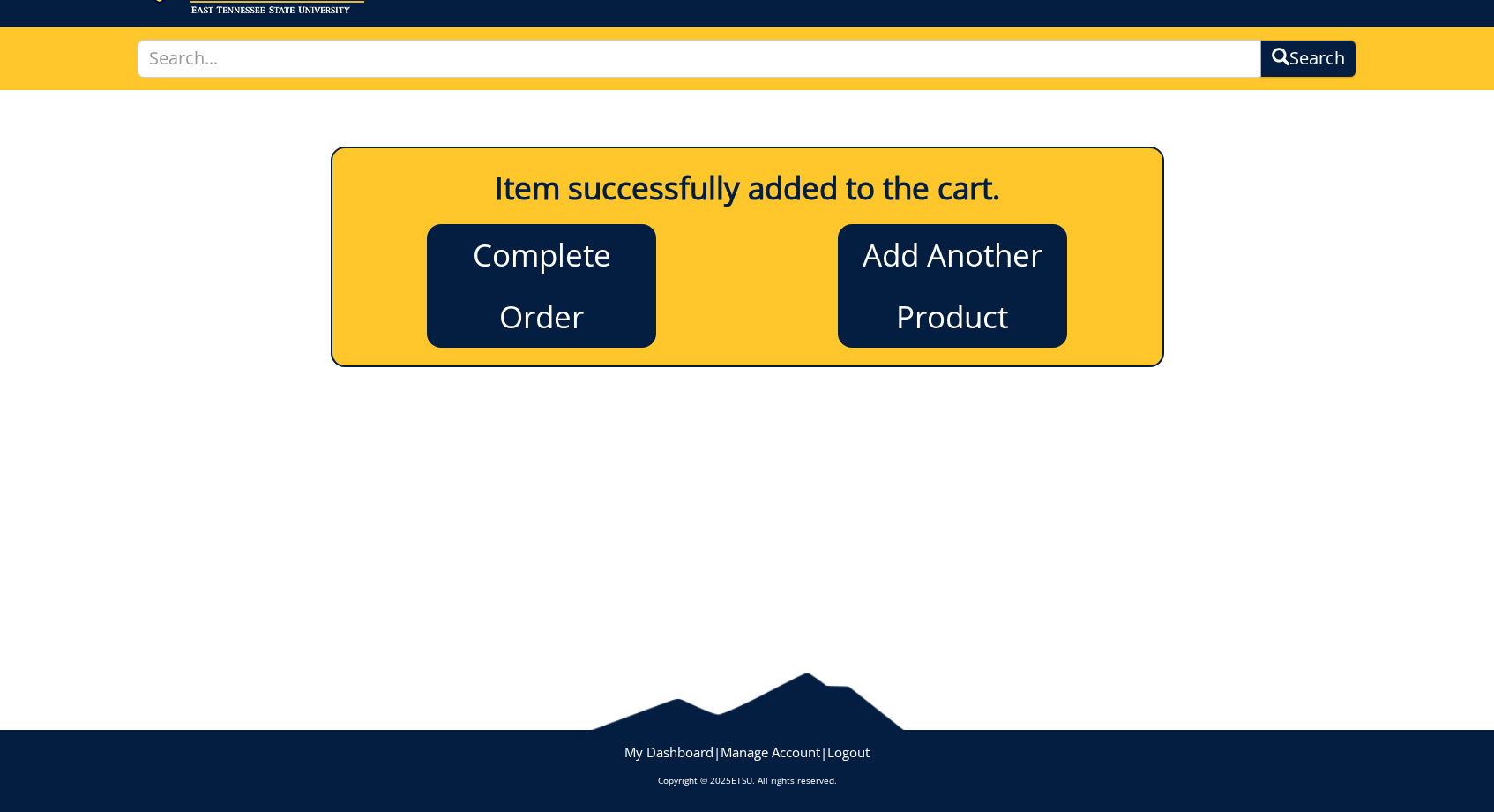
click at [558, 296] on link "Complete Order" at bounding box center [541, 286] width 229 height 124
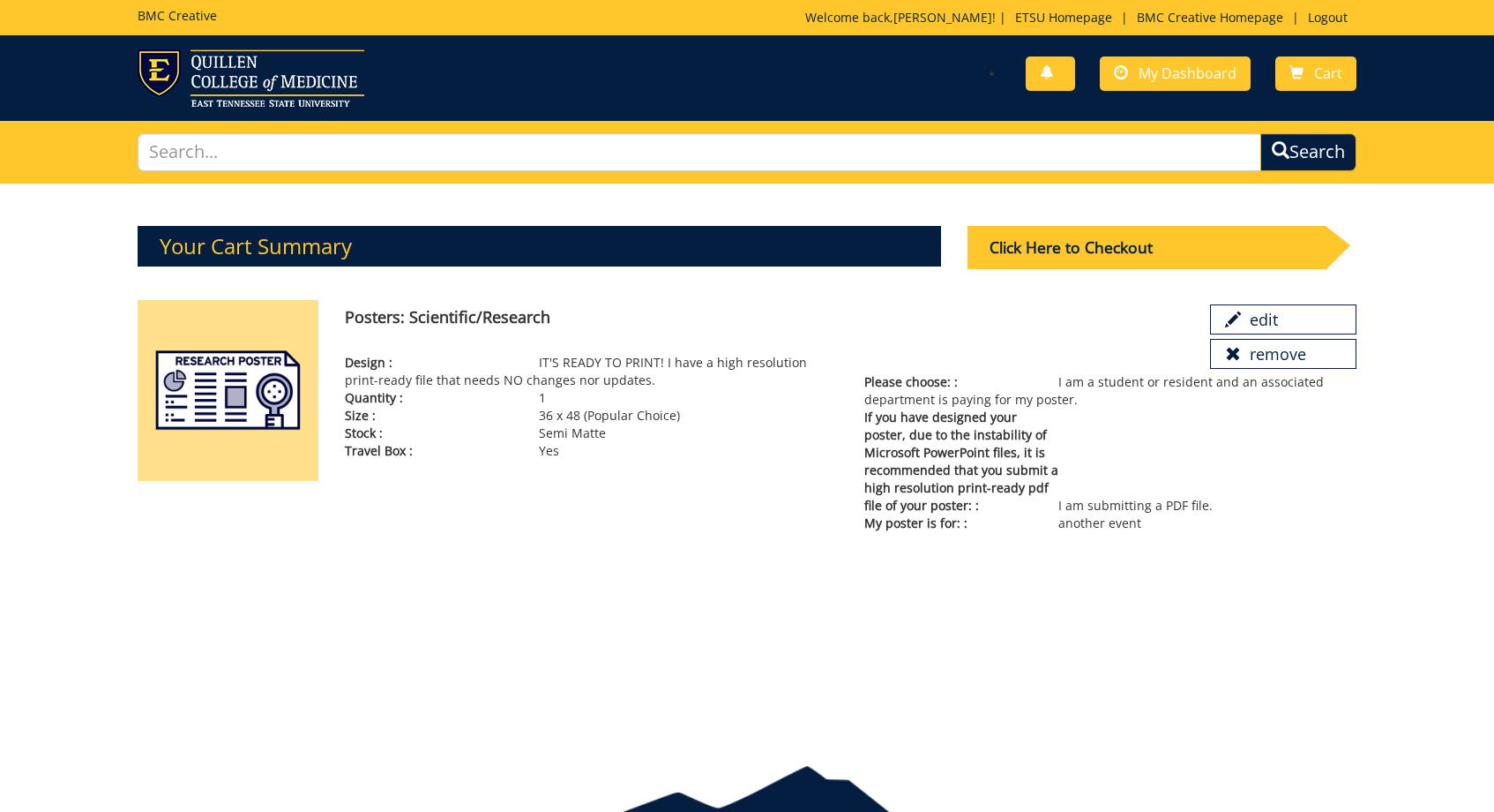
click at [1021, 249] on div "Click Here to Checkout" at bounding box center [1147, 247] width 358 height 43
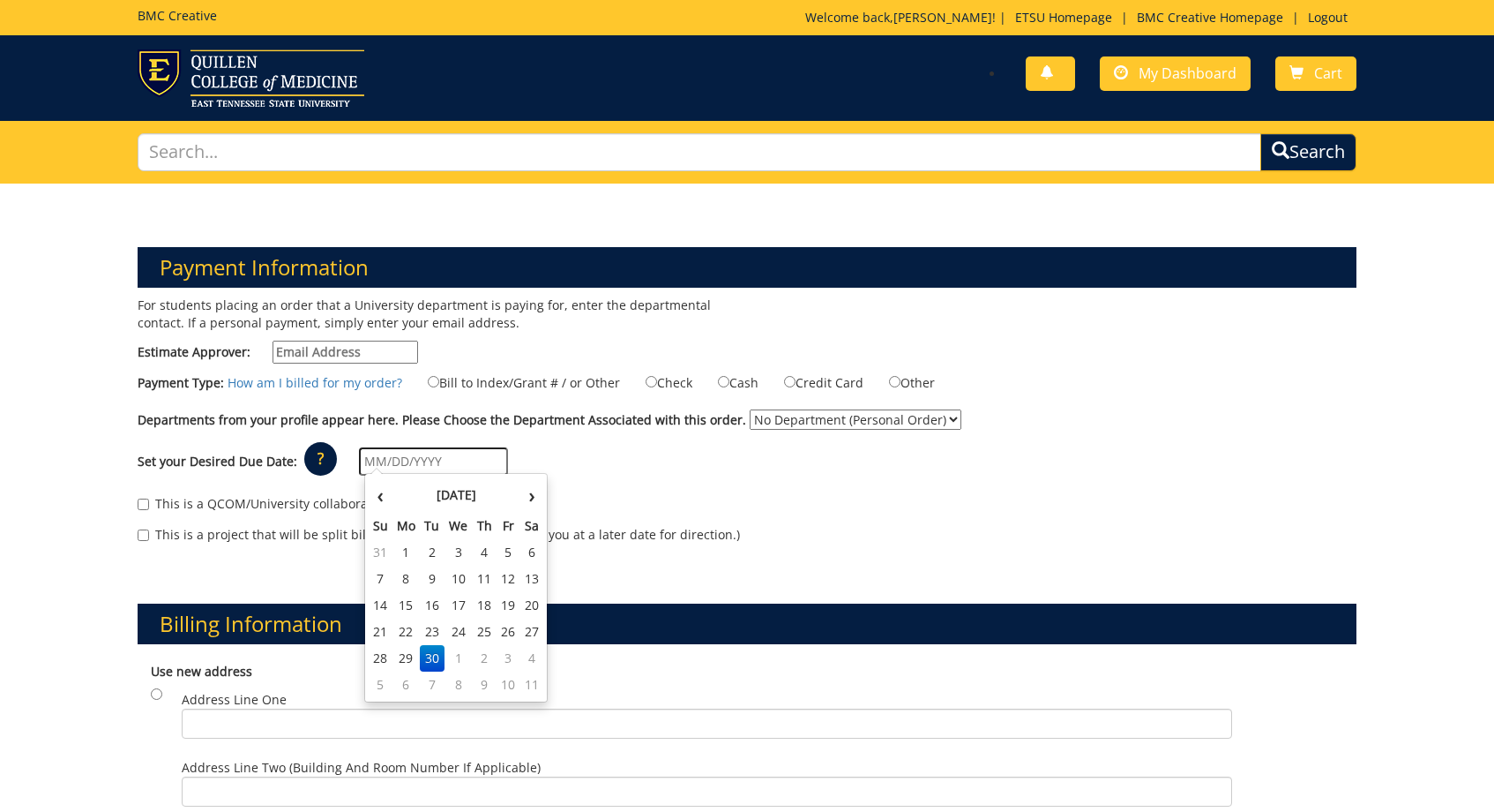
click at [403, 450] on input "text" at bounding box center [433, 461] width 149 height 28
click at [530, 491] on th "›" at bounding box center [531, 494] width 23 height 35
click at [508, 548] on td "3" at bounding box center [509, 552] width 24 height 26
type input "[DATE]"
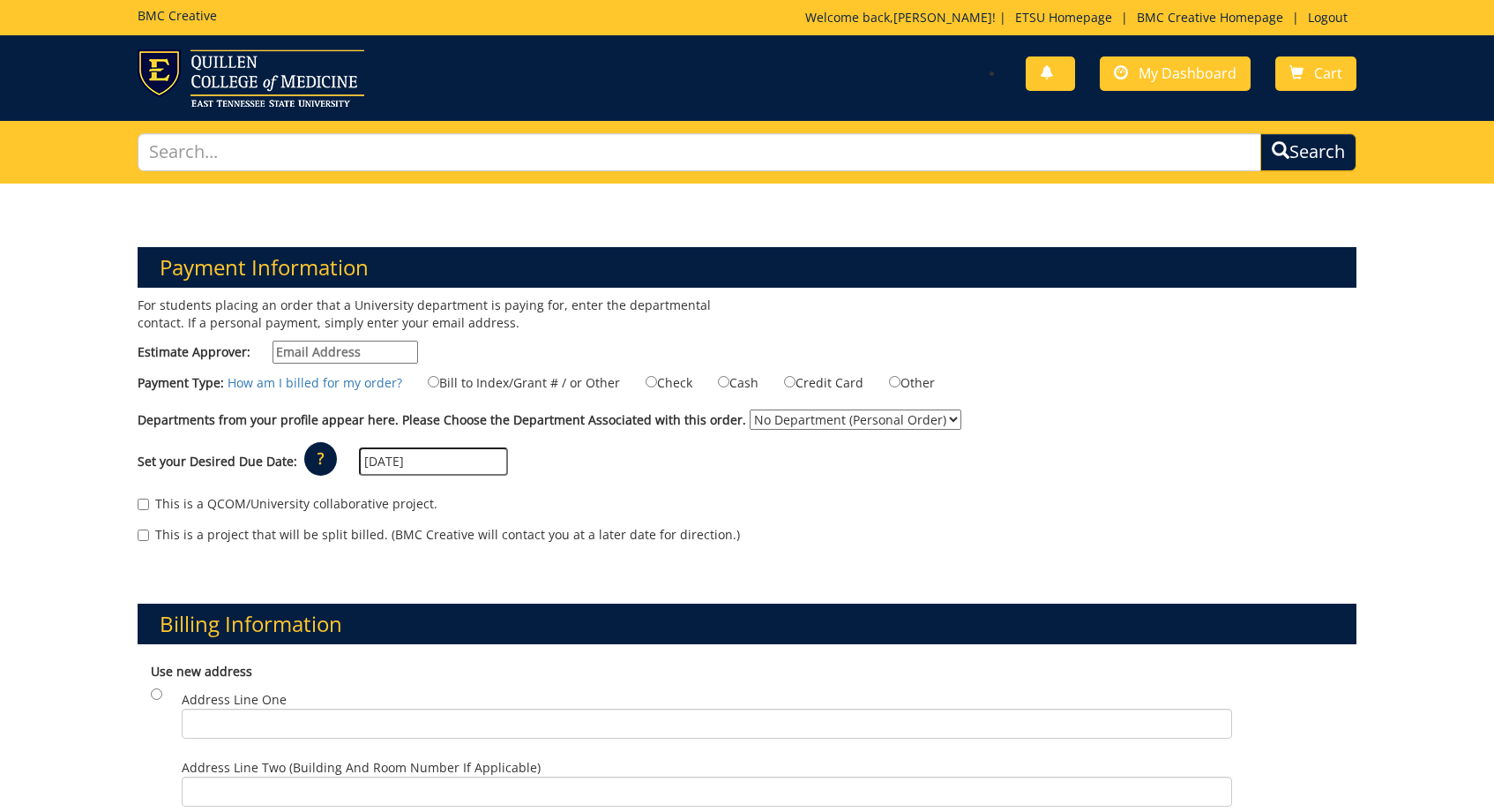
click at [435, 384] on input "Bill to Index/Grant # / or Other" at bounding box center [433, 381] width 11 height 11
radio input "true"
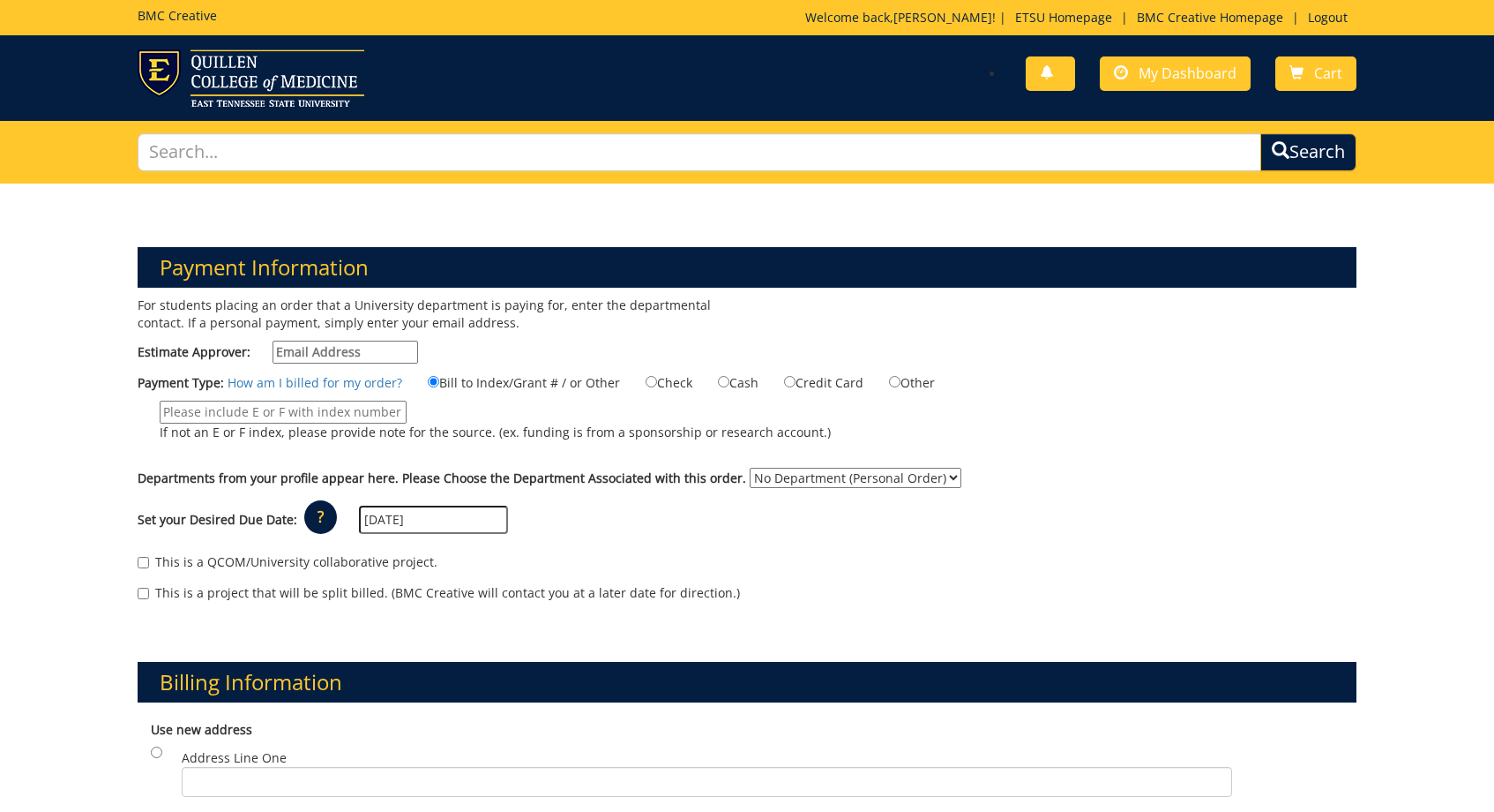
click at [352, 415] on input "If not an E or F index, please provide note for the source. (ex. funding is fro…" at bounding box center [283, 411] width 247 height 23
paste input "20-62500-100000-100-74490-200-999-999-999"
type input "20-62500-100000-100-74490-200-999-999-999"
click at [320, 431] on p "If not an E or F index, please provide note for the source. (ex. funding is fro…" at bounding box center [495, 432] width 671 height 18
click at [320, 423] on input "20-62500-100000-100-74490-200-999-999-999" at bounding box center [283, 411] width 247 height 23
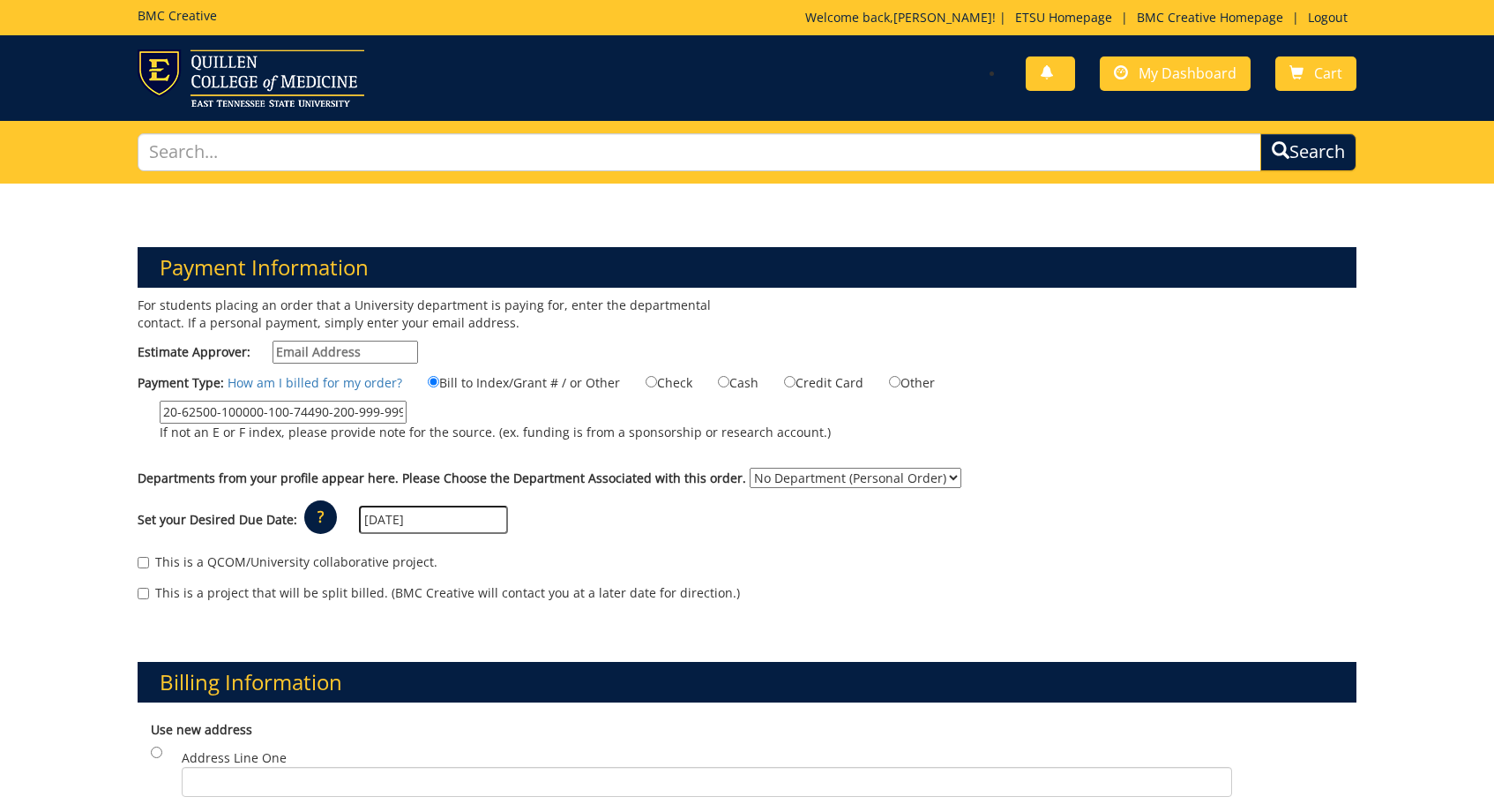
click at [303, 445] on label "20-62500-100000-100-74490-200-999-999-999 If not an E or F index, please provid…" at bounding box center [484, 424] width 693 height 49
click at [303, 423] on input "20-62500-100000-100-74490-200-999-999-999" at bounding box center [283, 411] width 247 height 23
click at [302, 447] on label "20-62500-100000-100-74490-200-999-999-999 If not an E or F index, please provid…" at bounding box center [484, 424] width 693 height 49
click at [302, 423] on input "20-62500-100000-100-74490-200-999-999-999" at bounding box center [283, 411] width 247 height 23
click at [471, 426] on p "If not an E or F index, please provide note for the source. (ex. funding is fro…" at bounding box center [495, 432] width 671 height 18
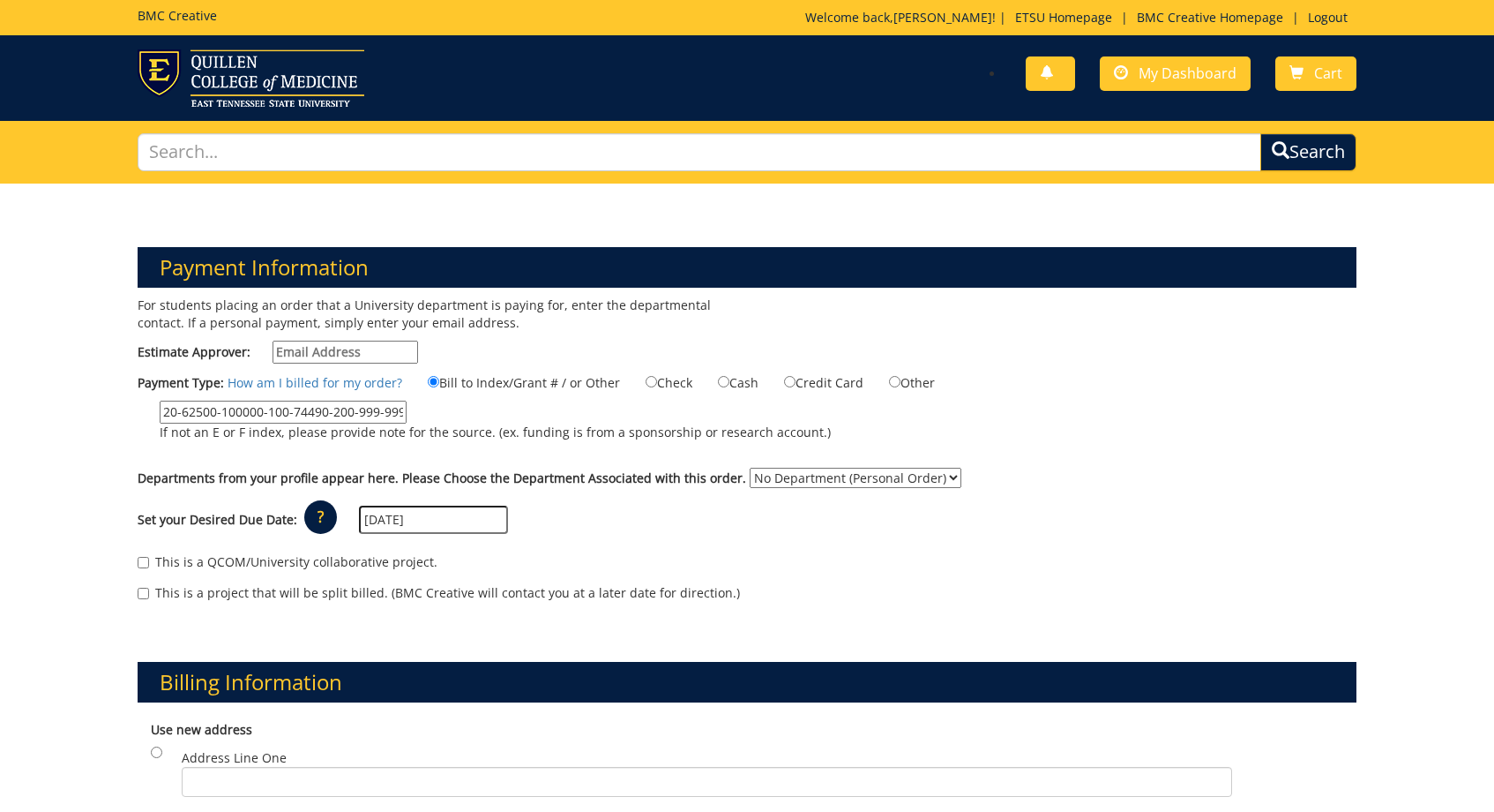
click at [407, 423] on input "20-62500-100000-100-74490-200-999-999-999" at bounding box center [283, 411] width 247 height 23
click at [882, 486] on div "Departments from your profile appear here. Please Choose the Department Associa…" at bounding box center [747, 482] width 1246 height 28
select select "null"
click at [147, 557] on input "This is a QCOM/University collaborative project." at bounding box center [143, 562] width 11 height 11
checkbox input "true"
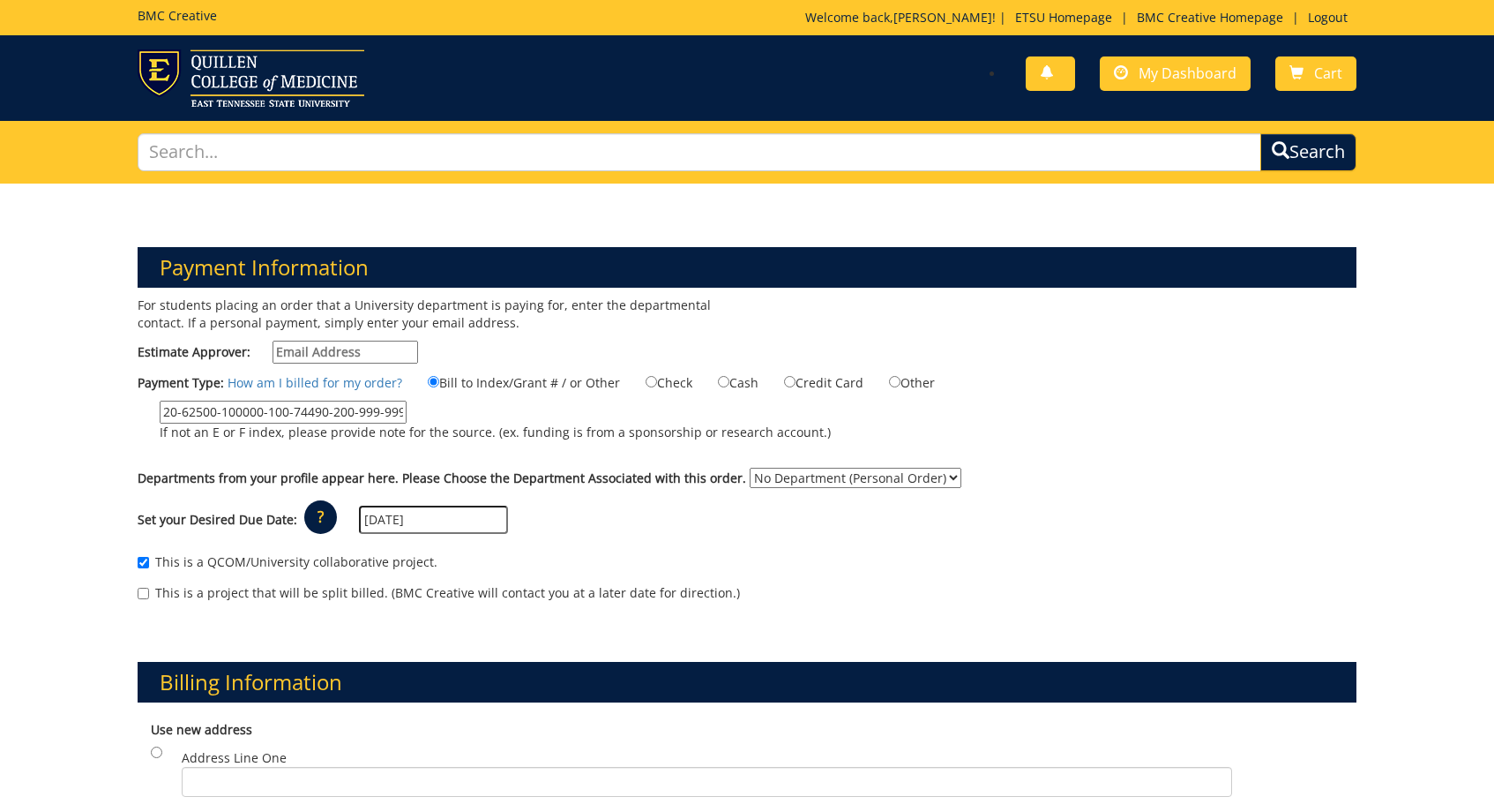
click at [595, 0] on div "BMC Creative Welcome back, [PERSON_NAME] ! | ETSU Homepage | BMC Creative Homep…" at bounding box center [747, 17] width 1246 height 35
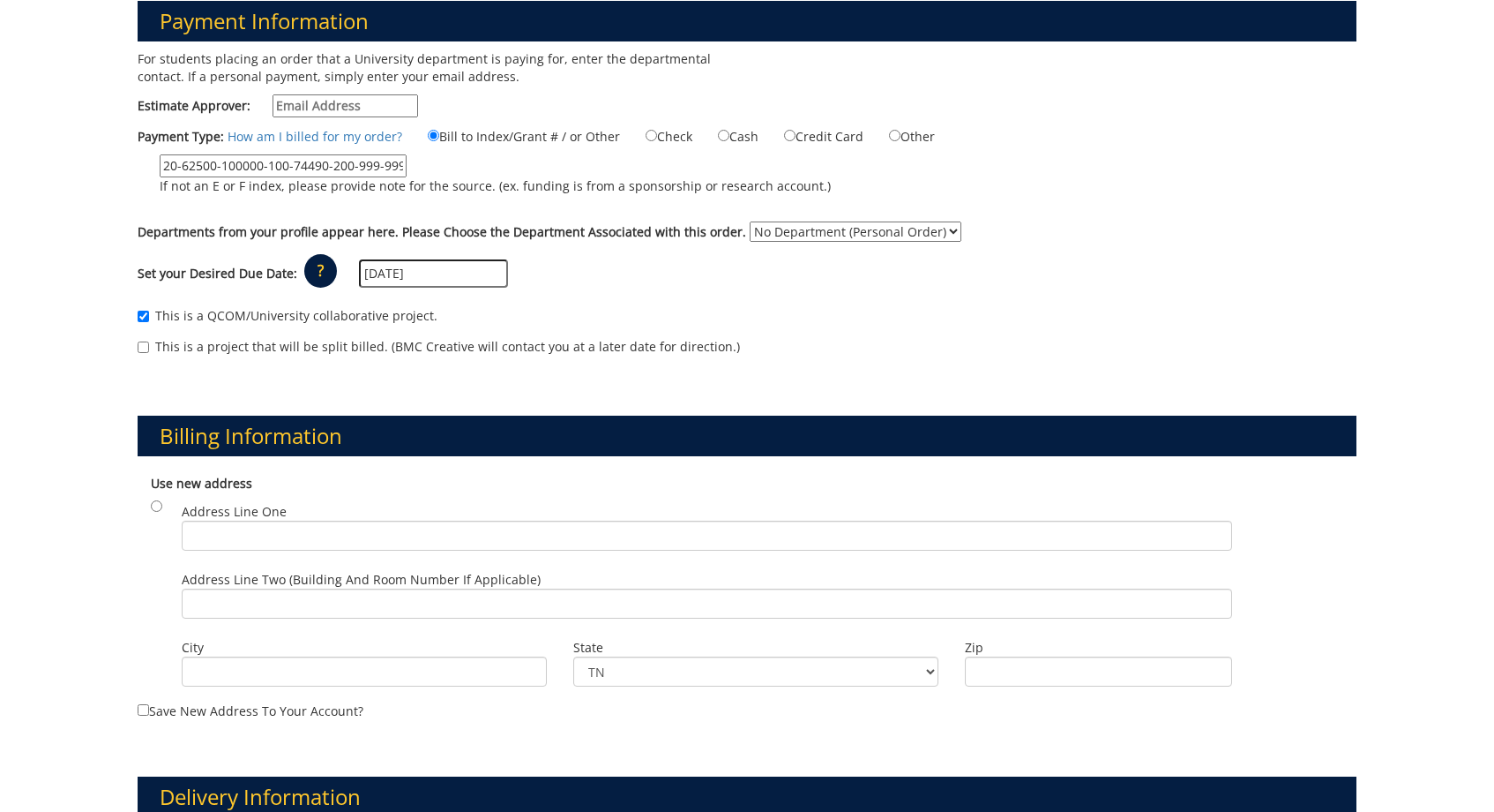
scroll to position [253, 0]
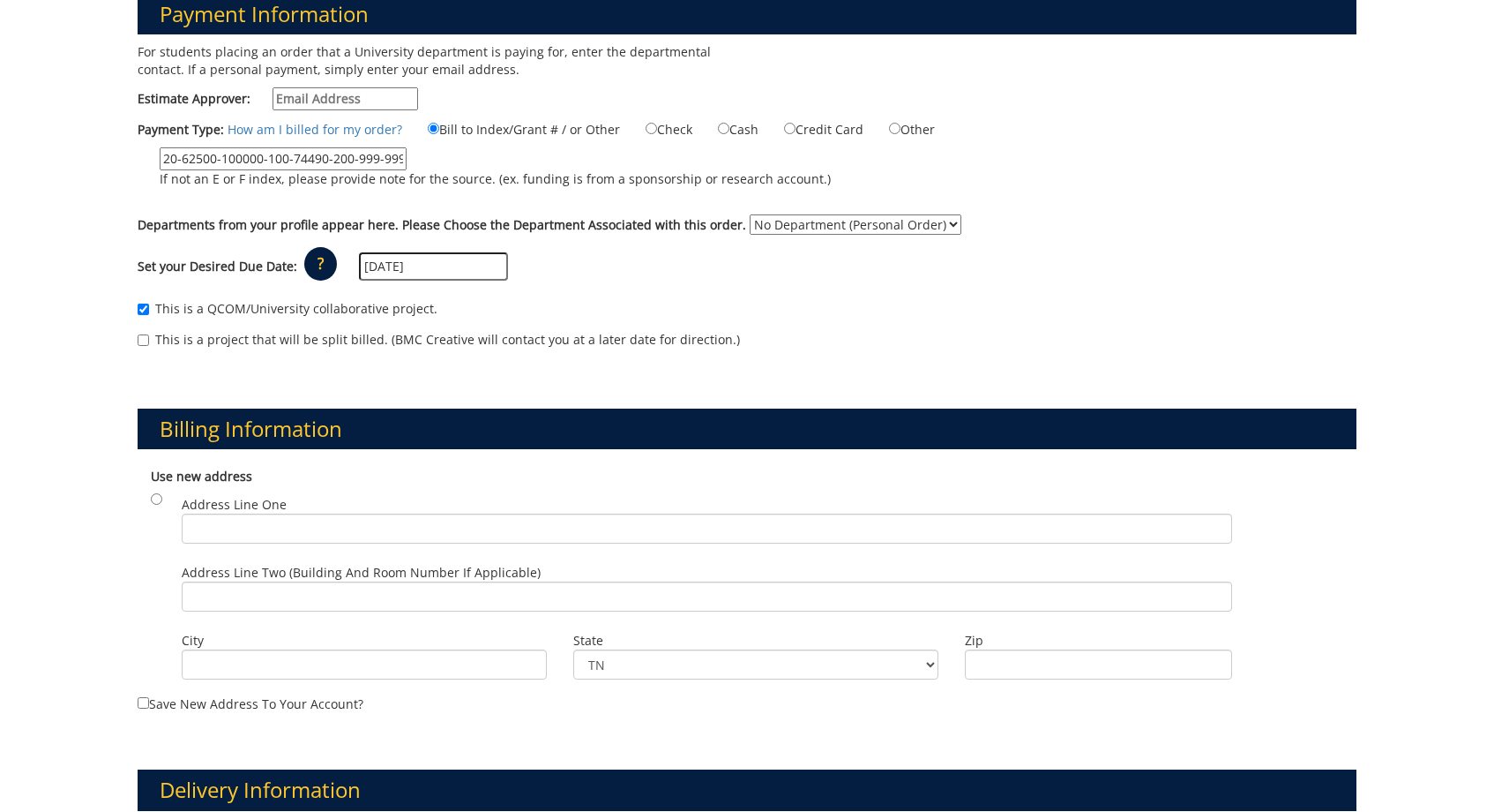
click at [236, 543] on div "Address Line One" at bounding box center [706, 524] width 1077 height 68
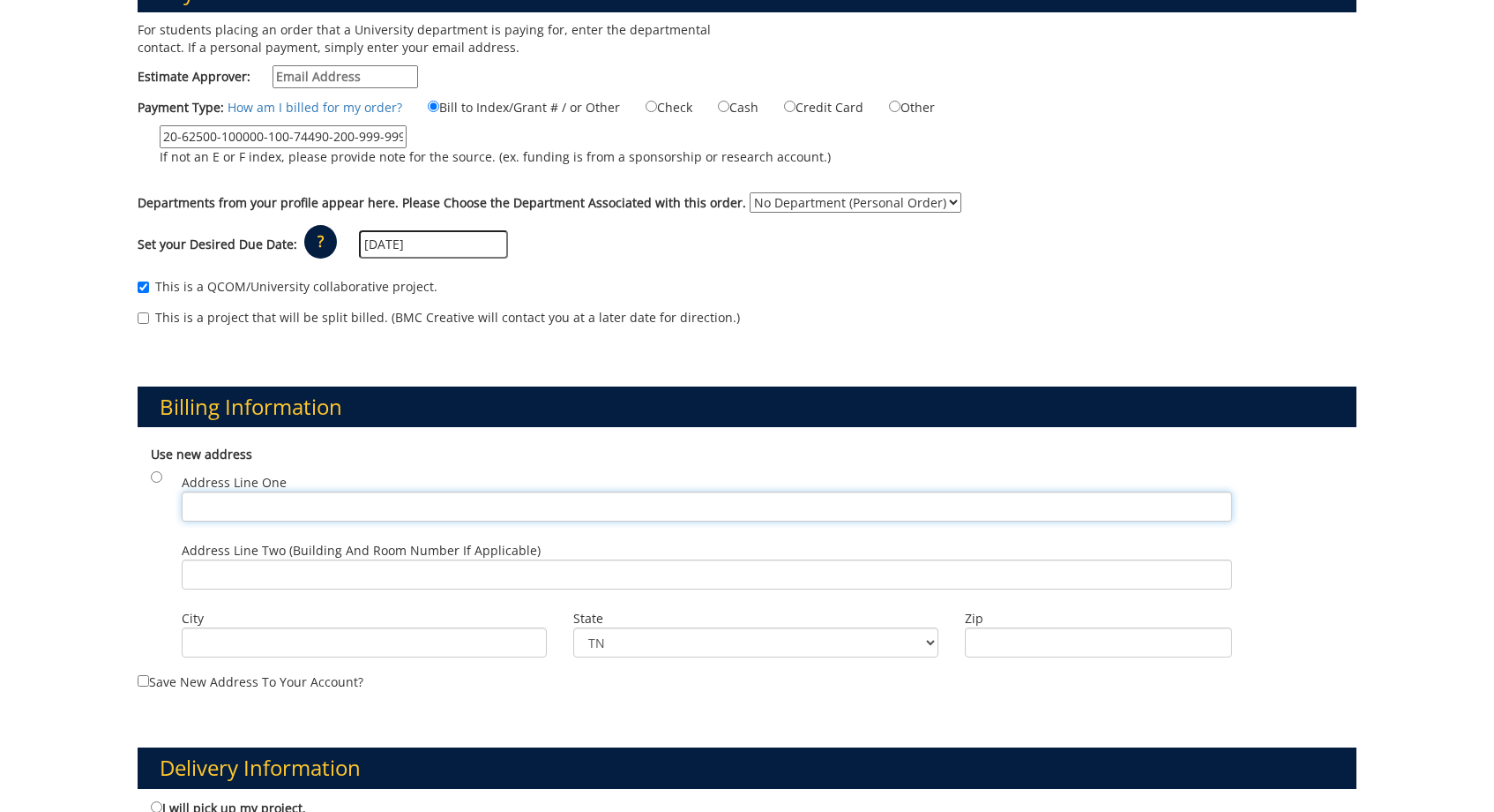
scroll to position [274, 0]
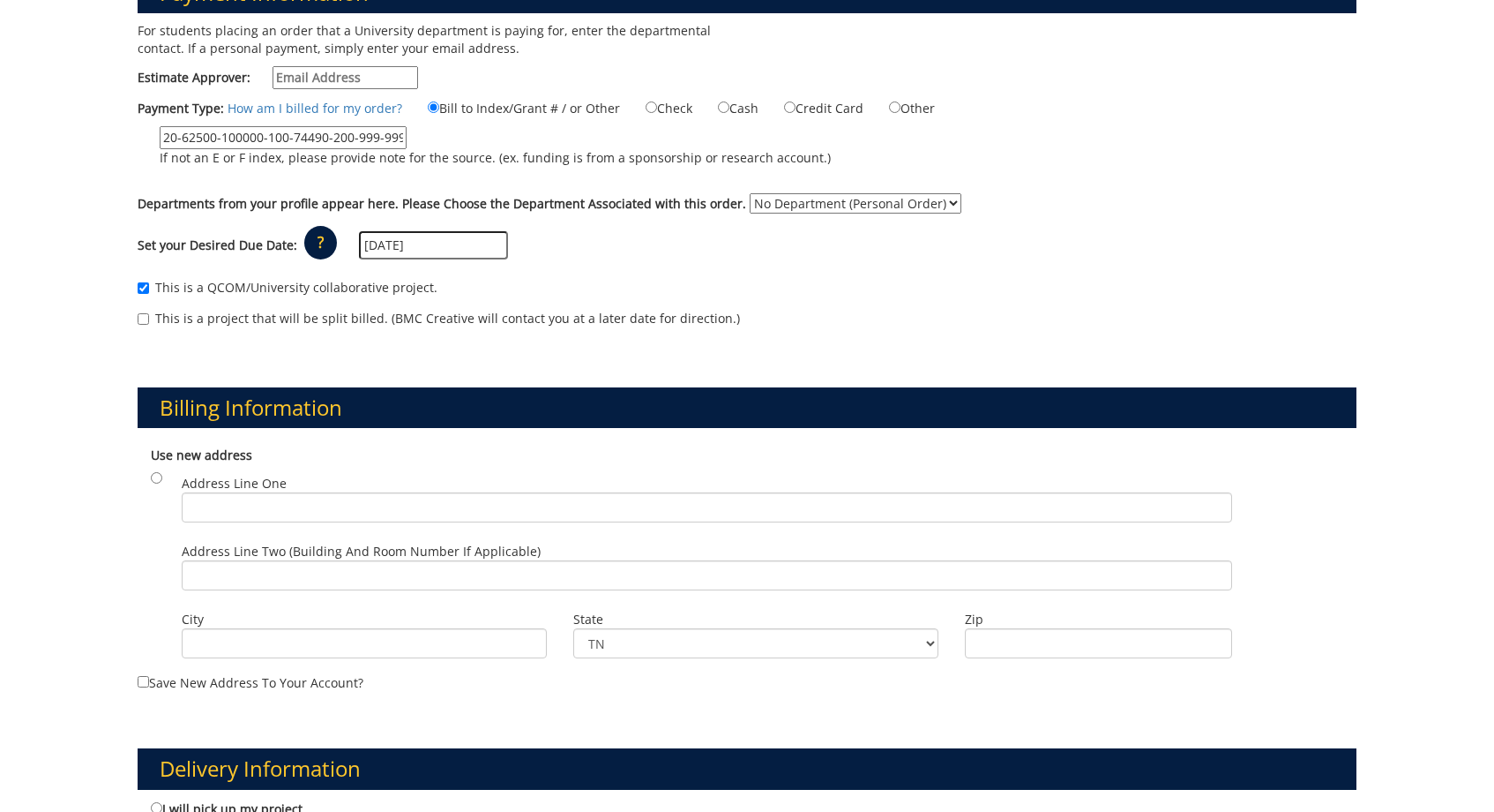
drag, startPoint x: 403, startPoint y: 134, endPoint x: 75, endPoint y: 141, distance: 328.2
click at [75, 141] on div "Payment Information For students placing an order that a University department …" at bounding box center [747, 714] width 1494 height 1611
click at [206, 153] on p "If not an E or F index, please provide note for the source. (ex. funding is fro…" at bounding box center [495, 158] width 671 height 18
click at [206, 149] on input "20-62500-100000-100-74490-200-999-999-999" at bounding box center [283, 137] width 247 height 23
click at [260, 321] on label "This is a project that will be split billed. (BMC Creative will contact you at …" at bounding box center [439, 319] width 603 height 18
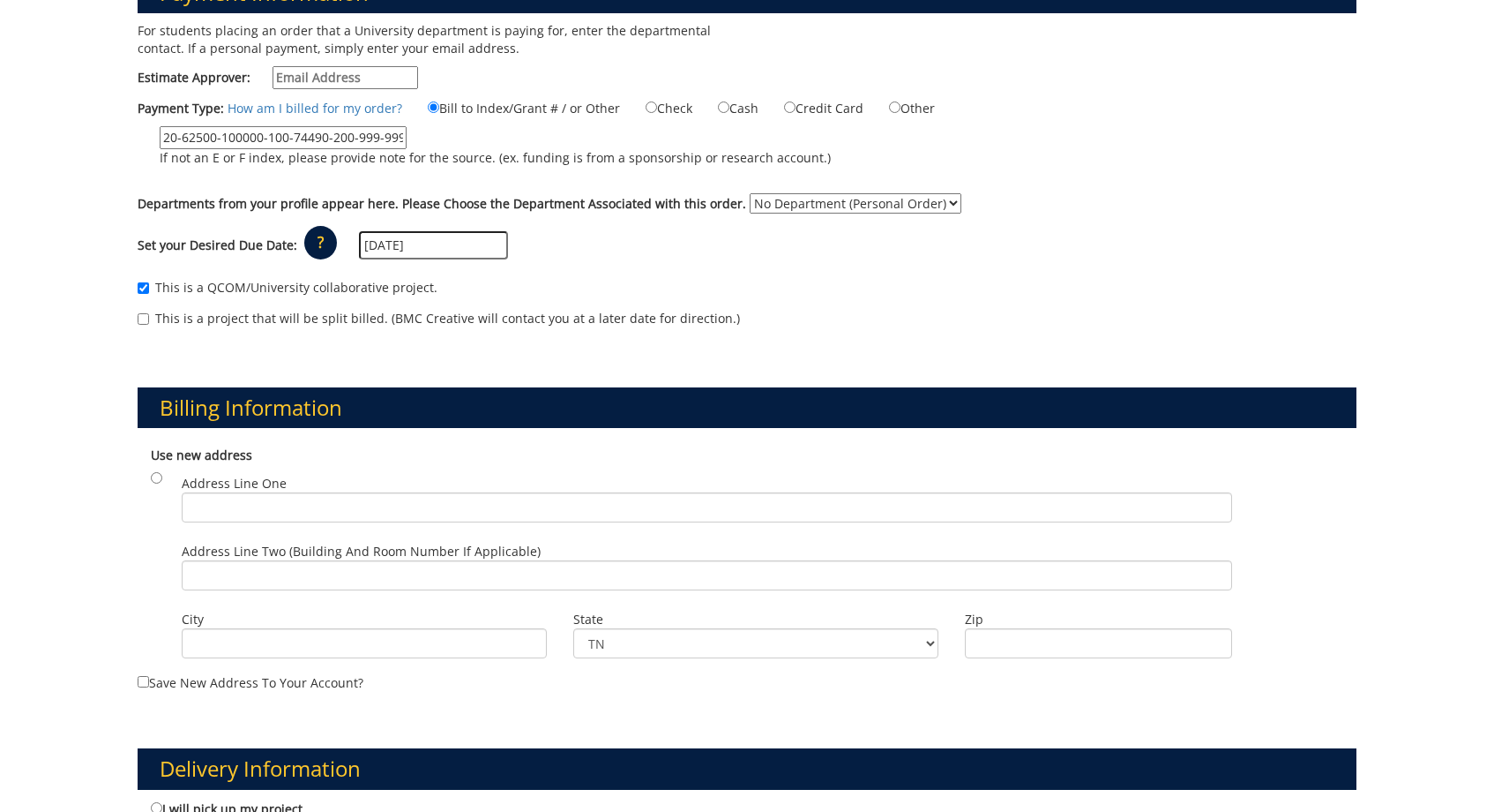
click at [149, 321] on input "This is a project that will be split billed. (BMC Creative will contact you at …" at bounding box center [143, 318] width 11 height 11
click at [260, 321] on label "This is a project that will be split billed. (BMC Creative will contact you at …" at bounding box center [439, 319] width 603 height 18
click at [149, 321] on input "This is a project that will be split billed. (BMC Creative will contact you at …" at bounding box center [143, 318] width 11 height 11
checkbox input "false"
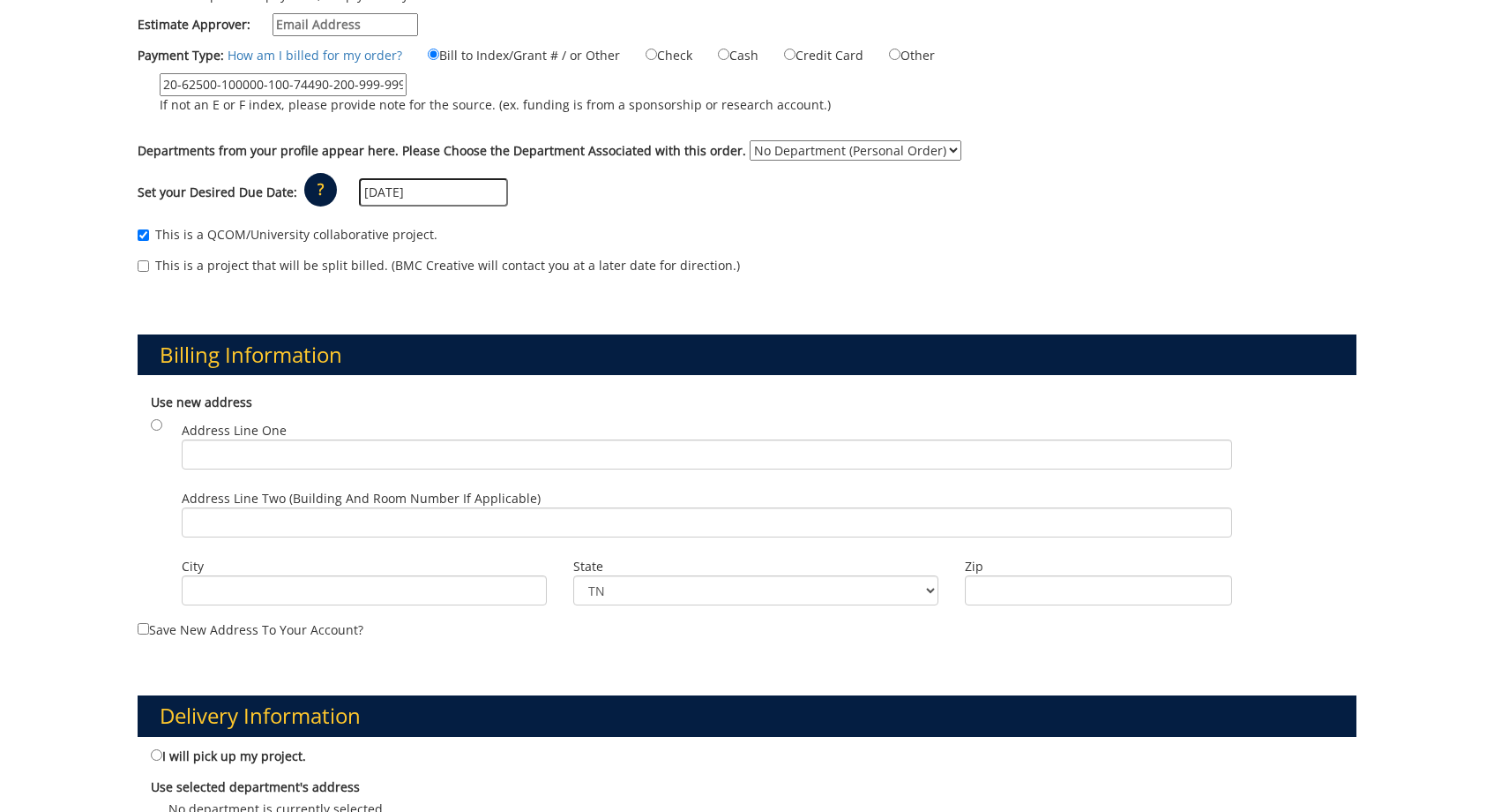
scroll to position [330, 0]
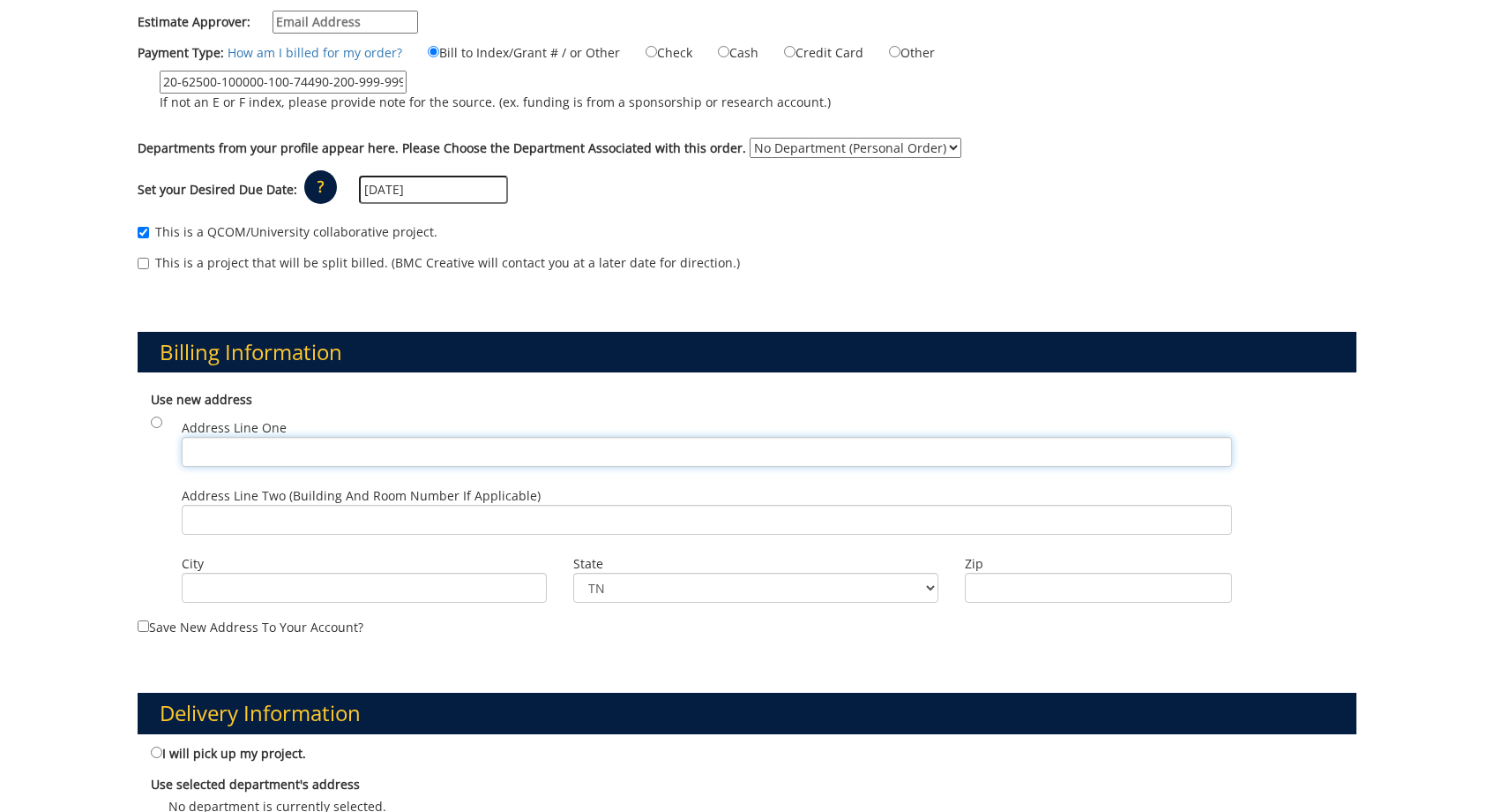
click at [306, 443] on input "Address Line One" at bounding box center [707, 452] width 1051 height 30
click at [1014, 437] on input "Address Line One" at bounding box center [707, 452] width 1051 height 30
click at [539, 450] on input "Address Line One" at bounding box center [707, 452] width 1051 height 30
drag, startPoint x: 226, startPoint y: 434, endPoint x: 339, endPoint y: 305, distance: 171.3
click at [333, 323] on div "Billing Information Use new address Address Line One City State [US_STATE] AL A…" at bounding box center [747, 469] width 1246 height 361
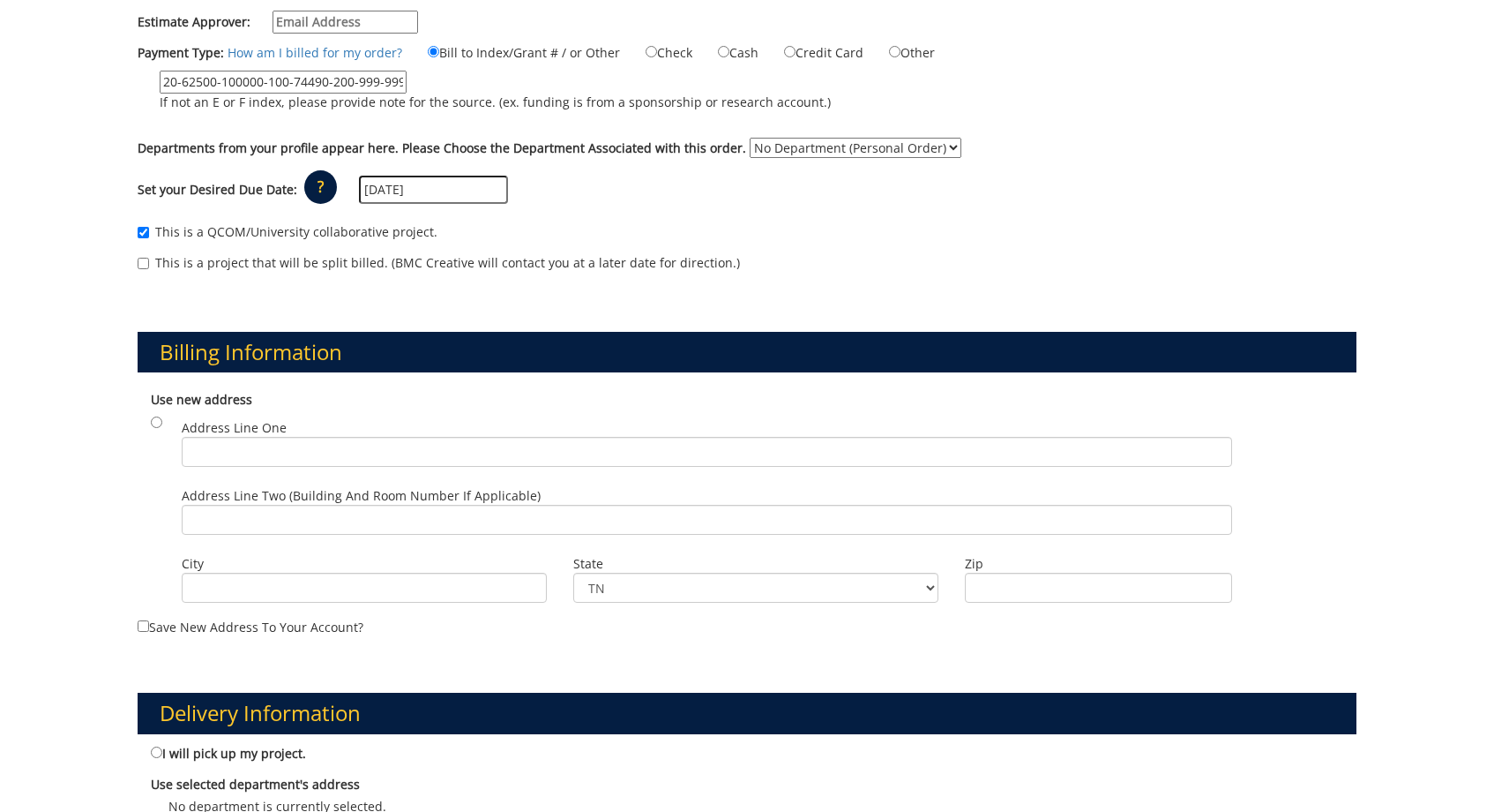
click at [849, 134] on div "For students placing an order that a University department is paying for, enter…" at bounding box center [747, 127] width 1246 height 323
select select "null"
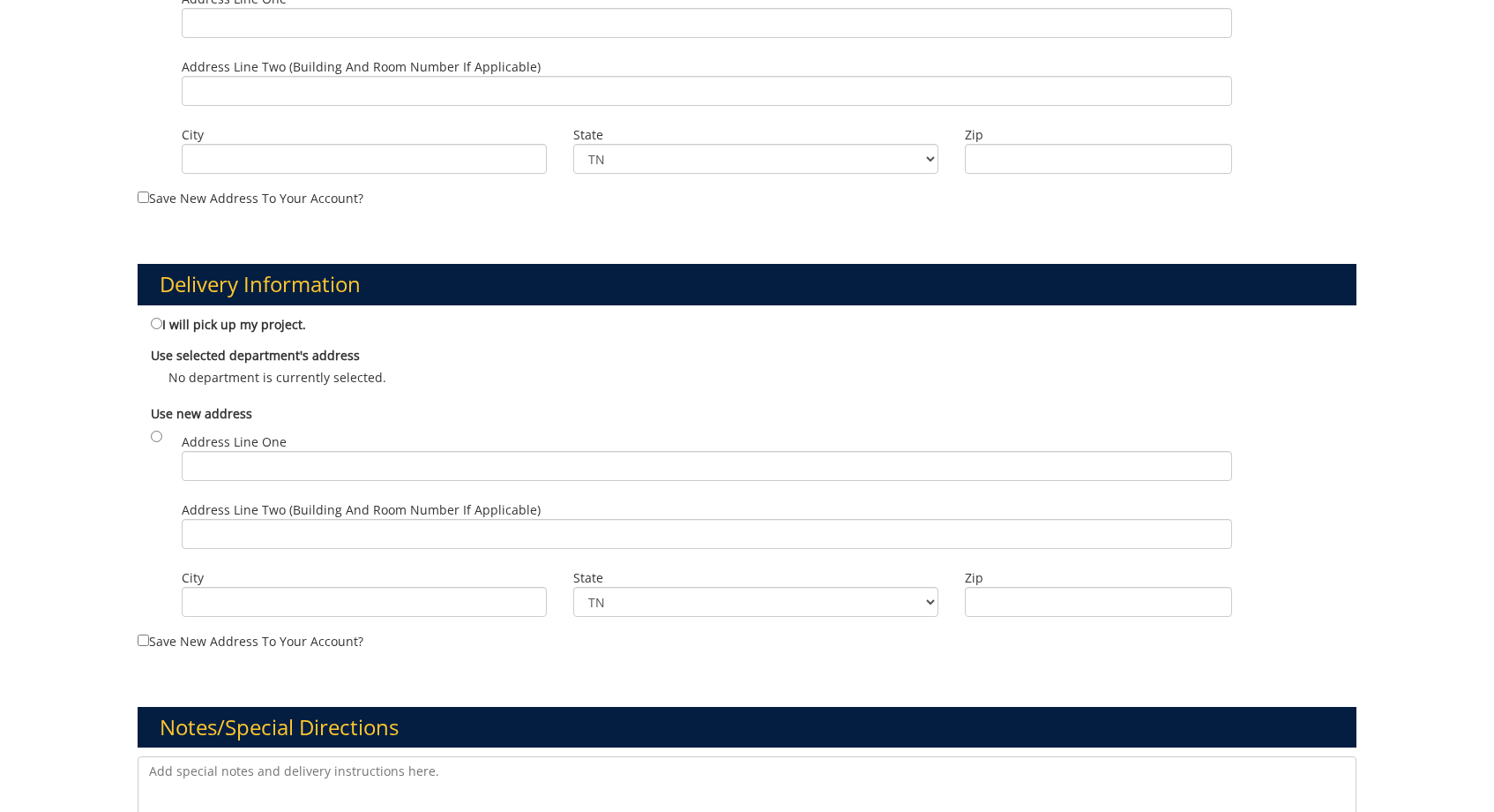
scroll to position [797, 0]
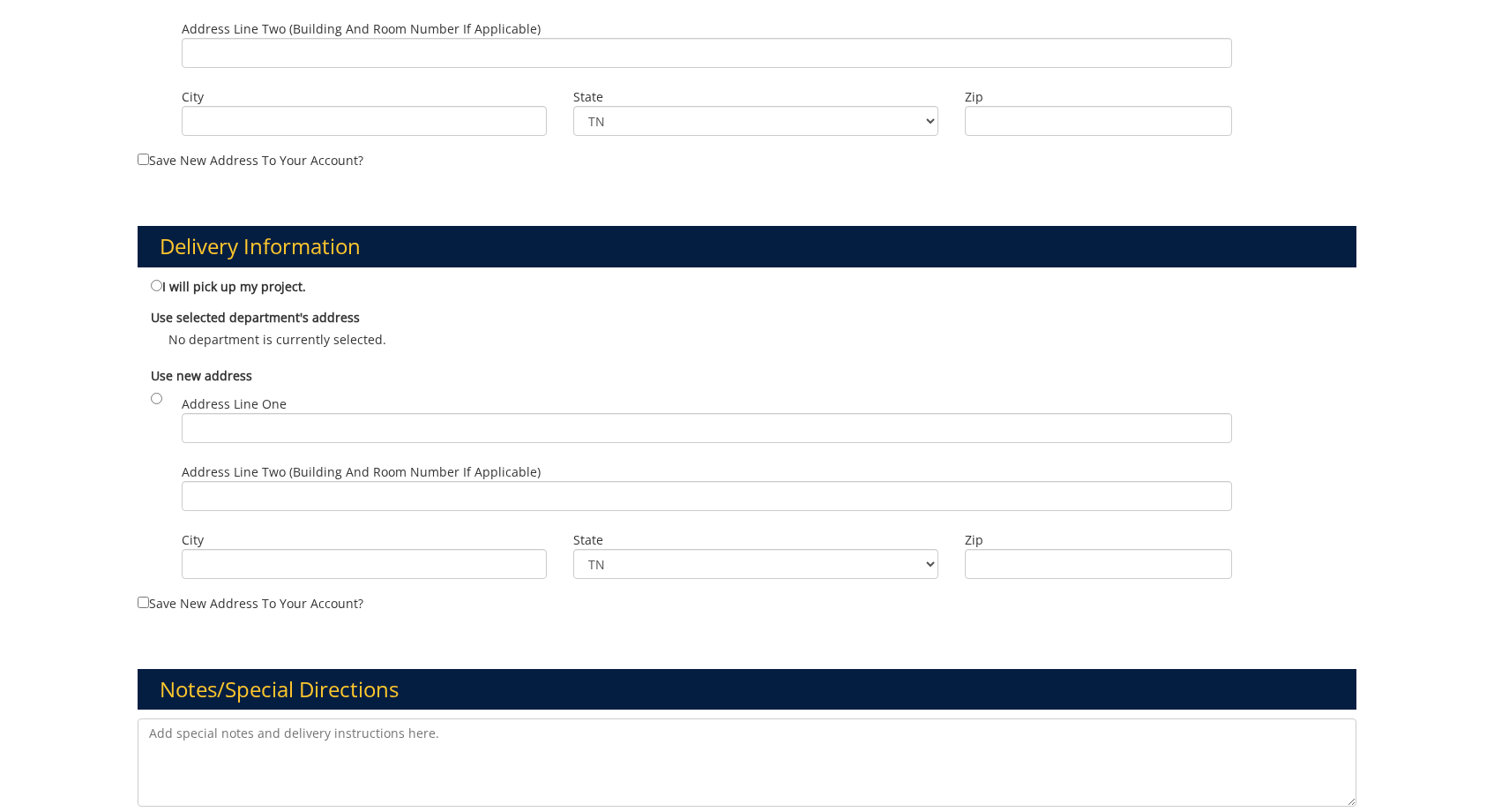
click at [157, 286] on label "I will pick up my project." at bounding box center [228, 285] width 155 height 19
click at [157, 286] on input "I will pick up my project." at bounding box center [156, 285] width 11 height 11
radio input "true"
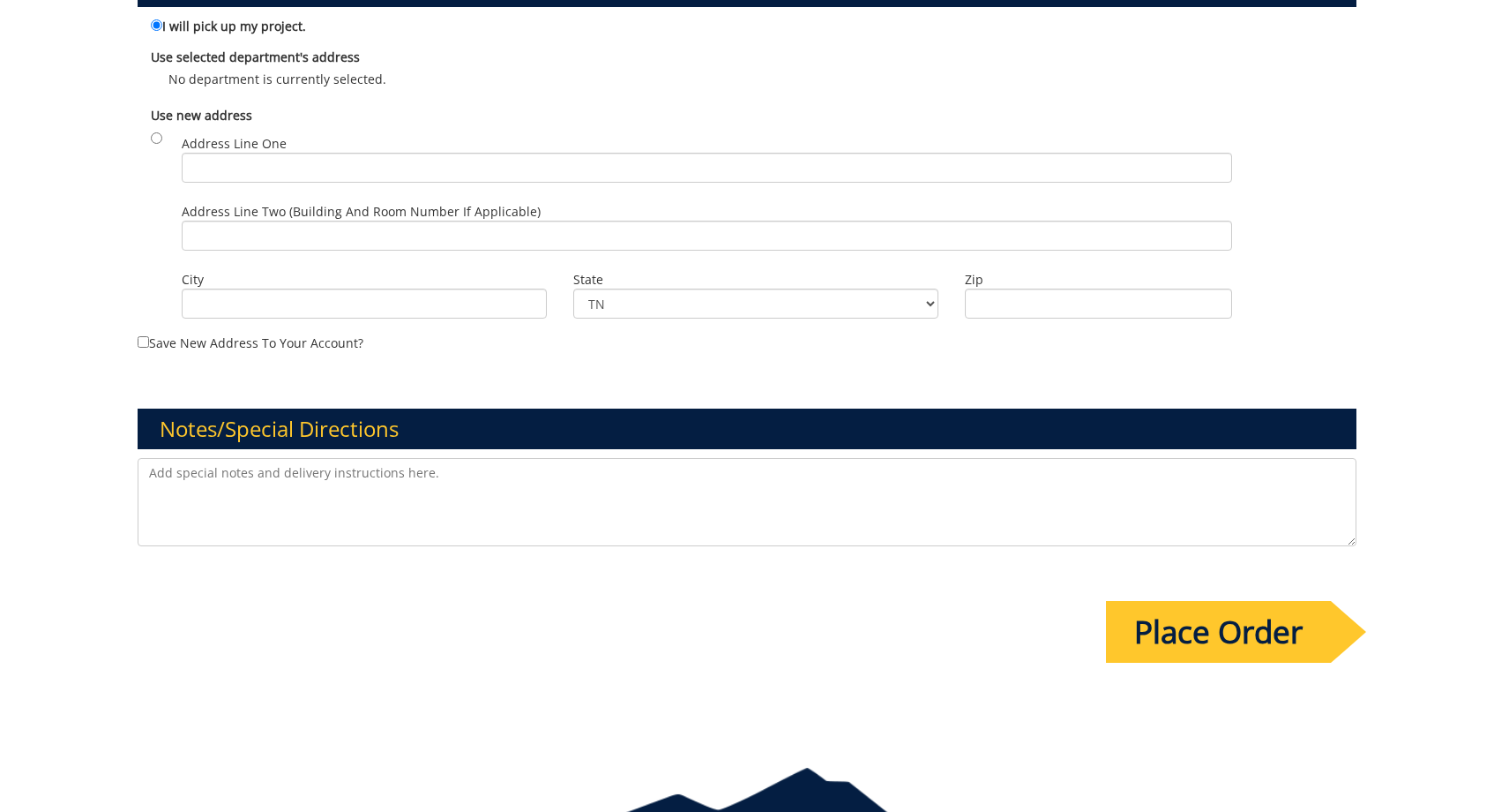
scroll to position [1037, 0]
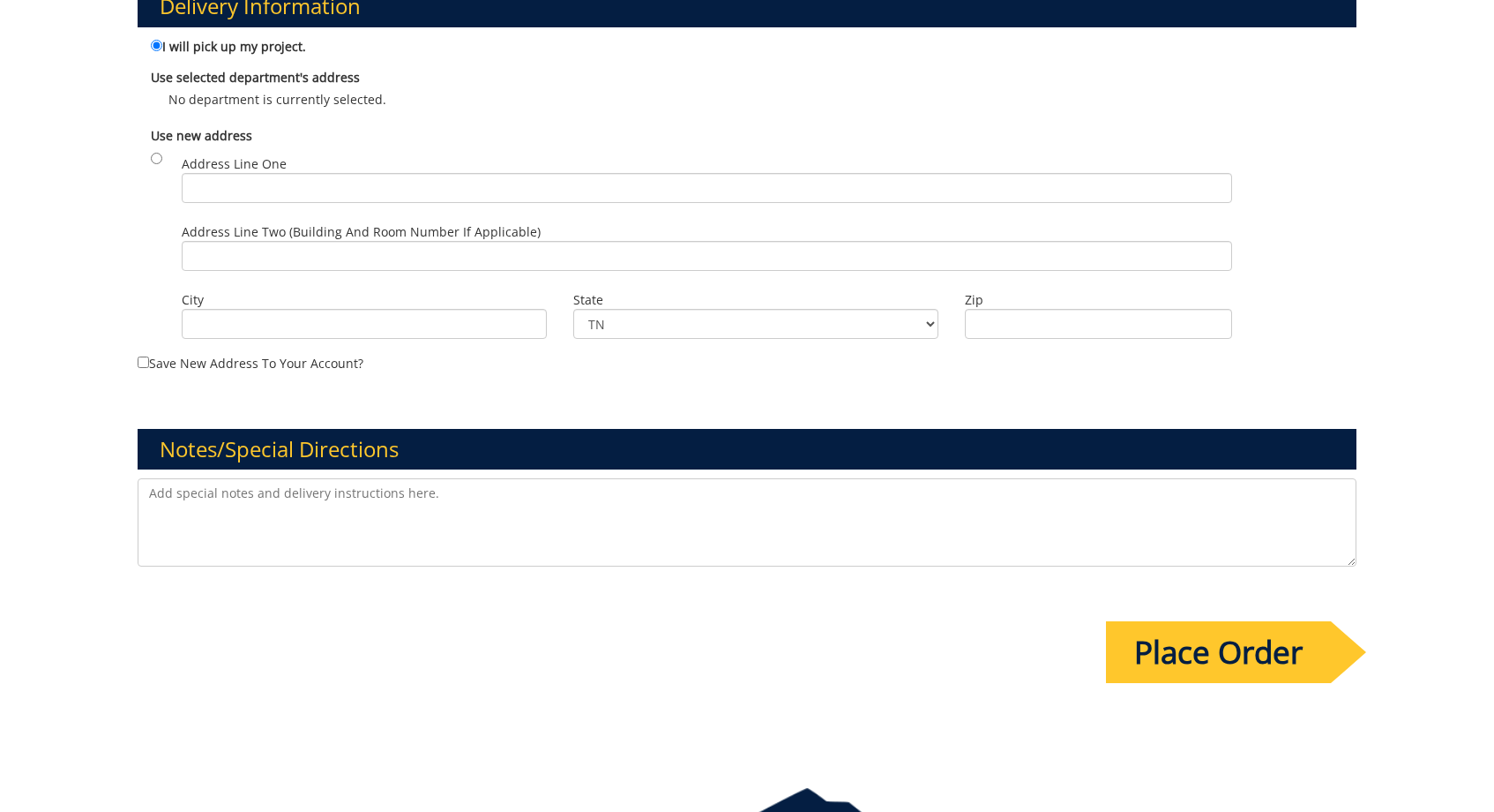
click at [240, 517] on textarea at bounding box center [747, 522] width 1219 height 88
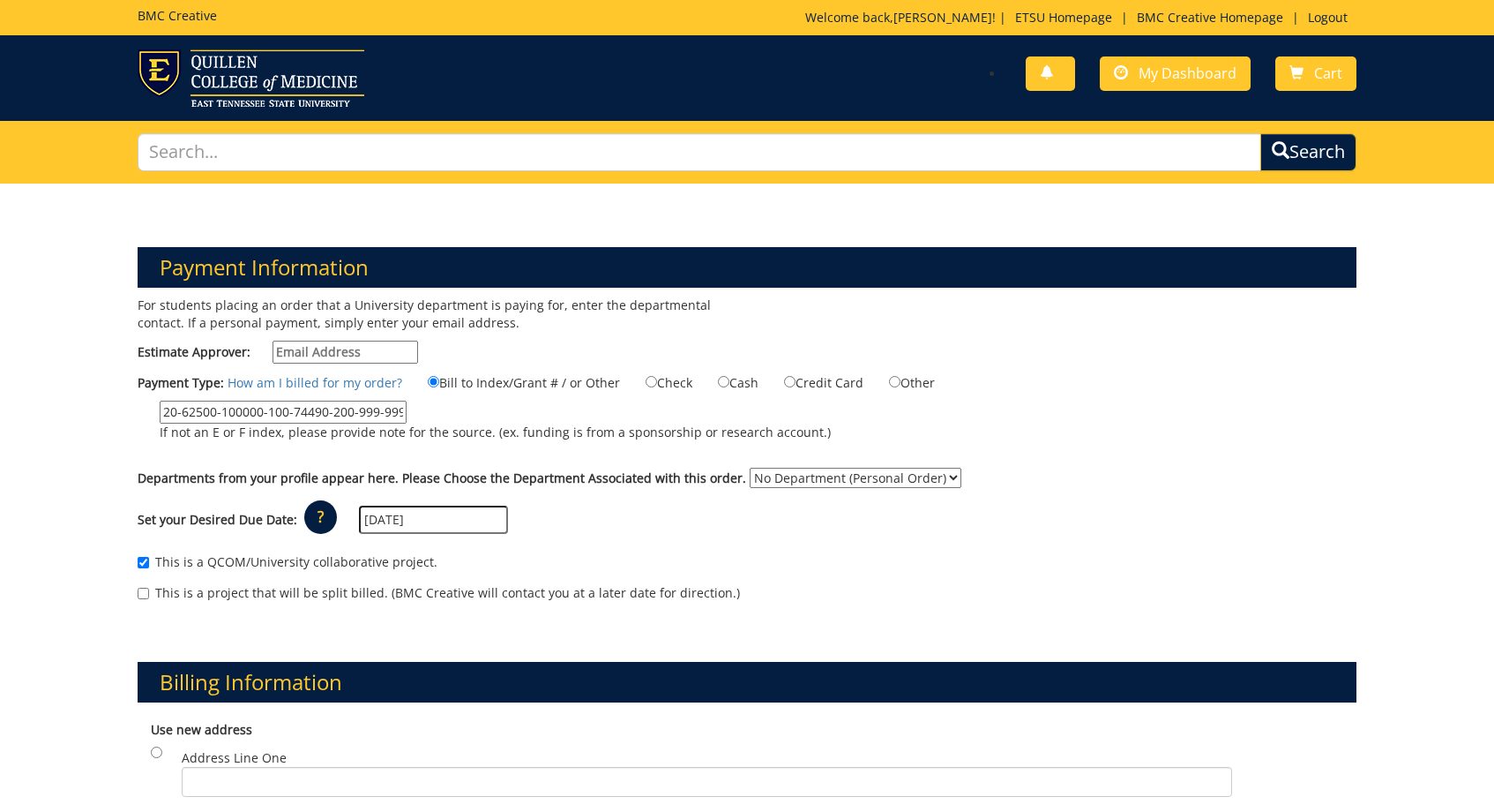
scroll to position [0, 0]
click at [226, 318] on p "For students placing an order that a University department is paying for, enter…" at bounding box center [436, 313] width 596 height 35
click at [318, 352] on input "Estimate Approver:" at bounding box center [346, 352] width 146 height 23
click at [225, 343] on label "Estimate Approver:" at bounding box center [278, 352] width 281 height 23
click at [273, 343] on input "Estimate Approver:" at bounding box center [346, 352] width 146 height 23
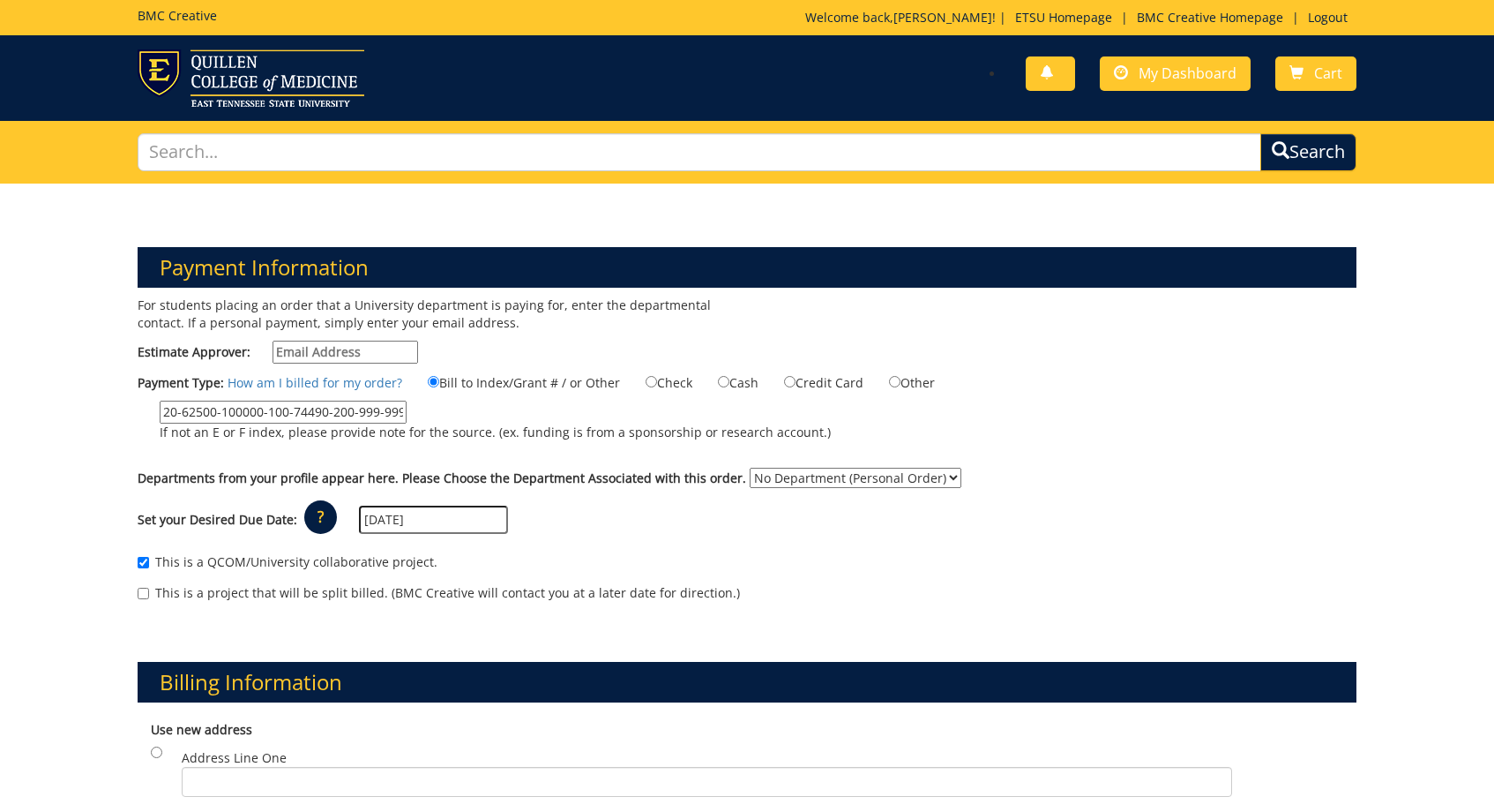
click at [240, 344] on label "Estimate Approver:" at bounding box center [278, 352] width 281 height 23
click at [273, 344] on input "Estimate Approver:" at bounding box center [346, 352] width 146 height 23
click at [222, 318] on p "For students placing an order that a University department is paying for, enter…" at bounding box center [436, 313] width 596 height 35
click at [297, 357] on input "Estimate Approver:" at bounding box center [346, 352] width 146 height 23
drag, startPoint x: 363, startPoint y: 350, endPoint x: 258, endPoint y: 352, distance: 105.9
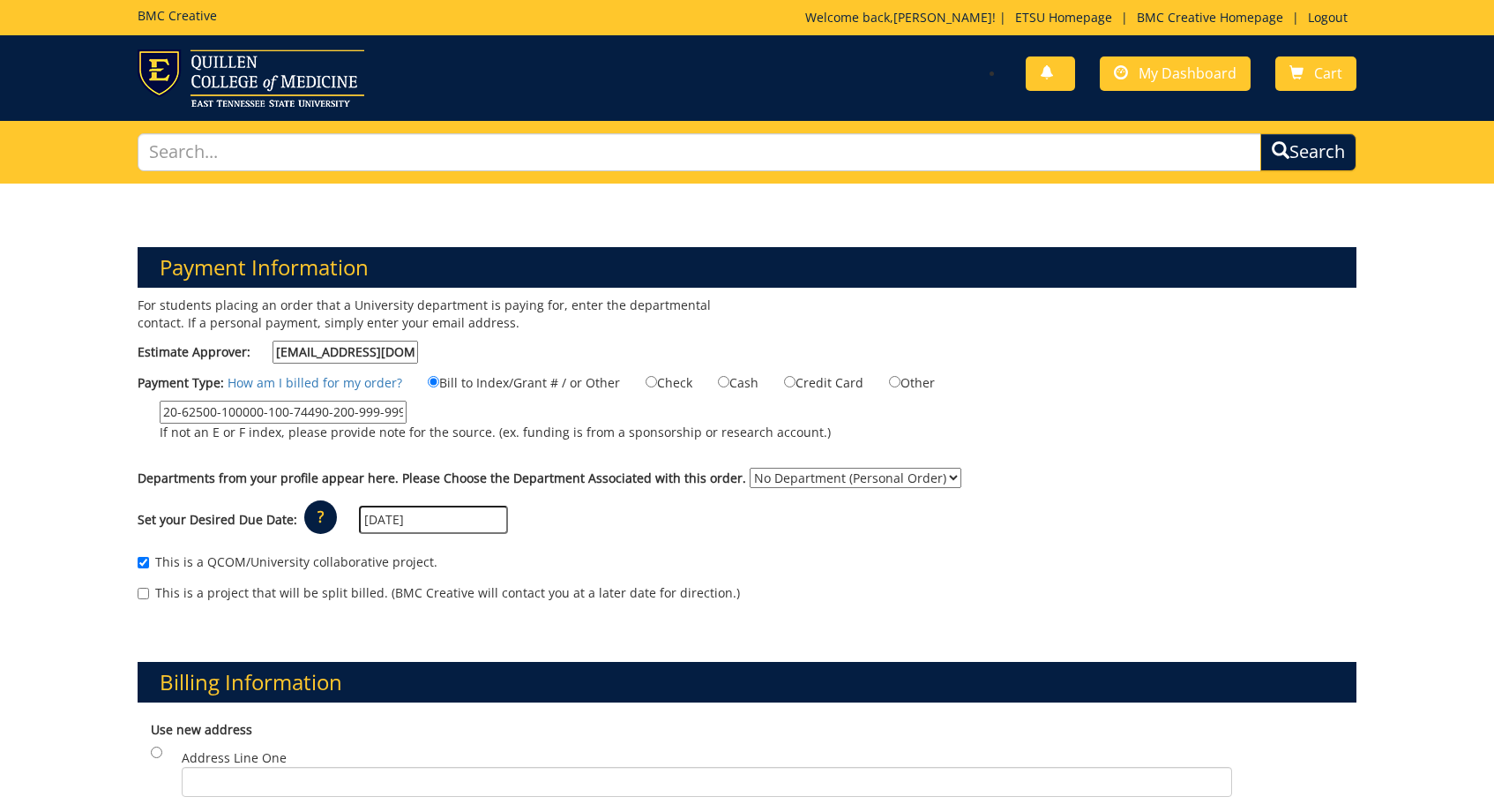
click at [258, 352] on label "Estimate Approver: [EMAIL_ADDRESS][DOMAIN_NAME]" at bounding box center [278, 352] width 281 height 23
click at [273, 352] on input "[EMAIL_ADDRESS][DOMAIN_NAME]" at bounding box center [346, 352] width 146 height 23
type input "[EMAIL_ADDRESS][DOMAIN_NAME]"
click at [469, 352] on div "For students placing an order that a University department is paying for, enter…" at bounding box center [435, 334] width 623 height 76
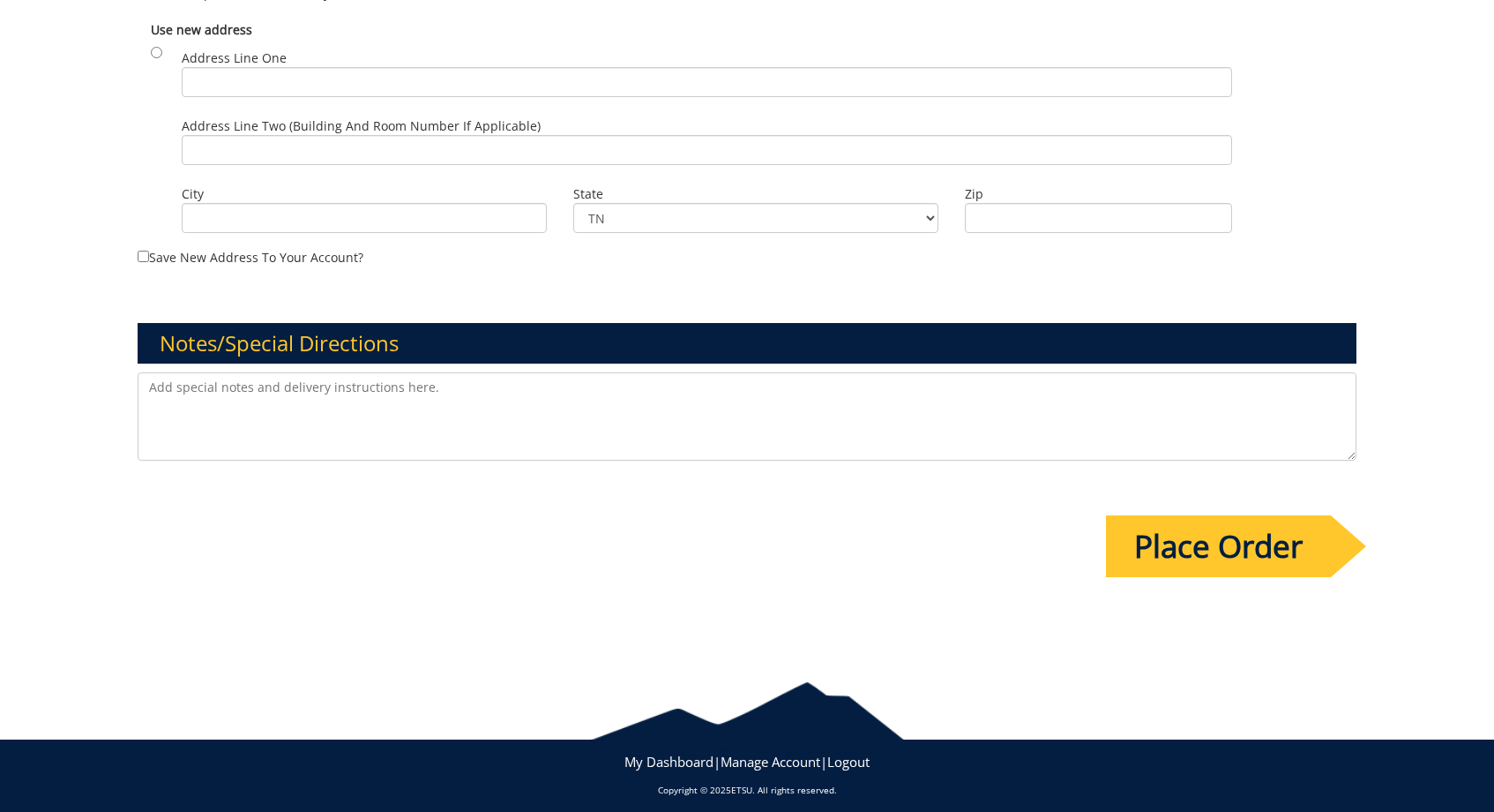
scroll to position [1141, 0]
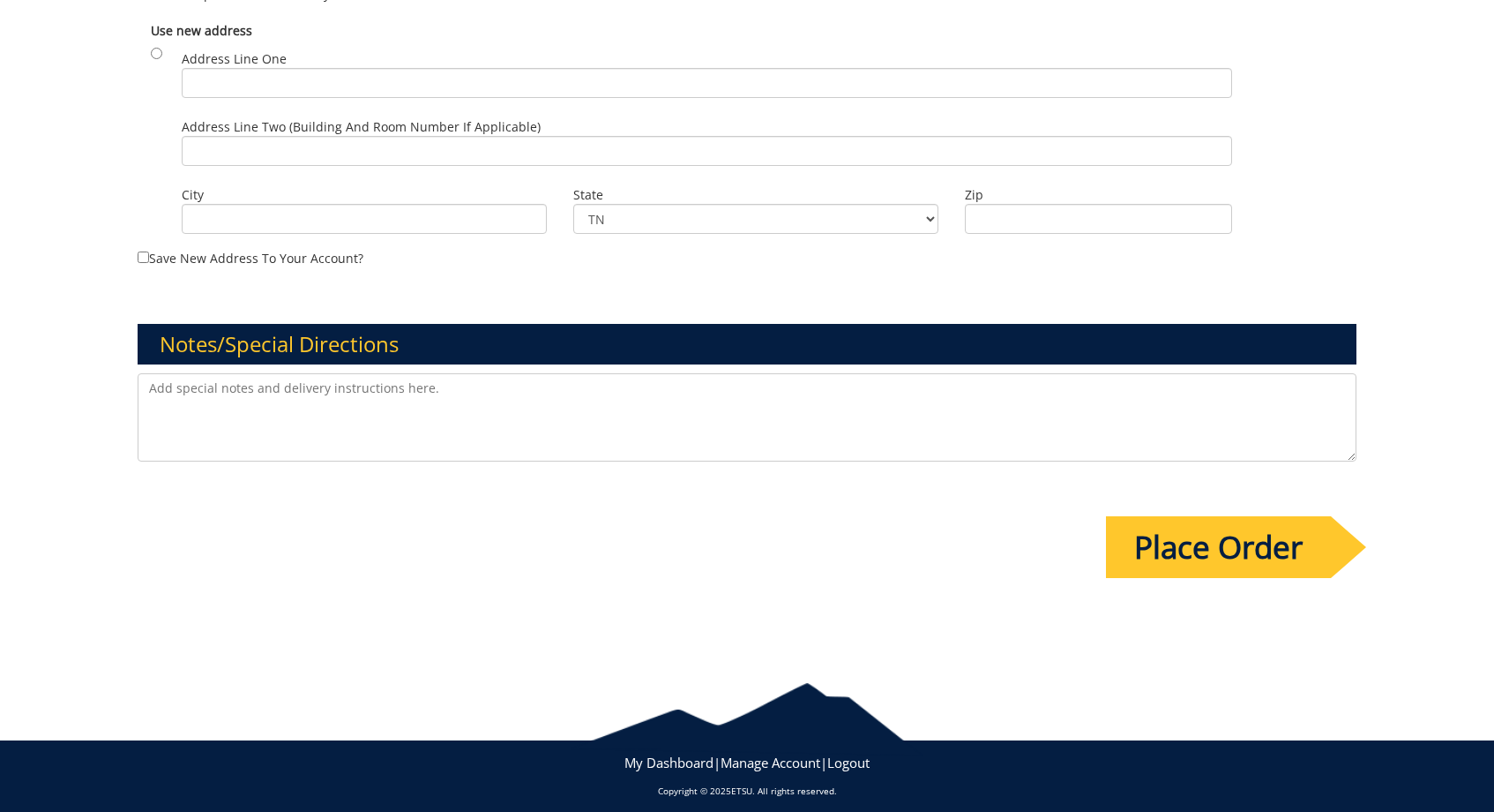
click at [1133, 536] on input "Place Order" at bounding box center [1218, 547] width 225 height 62
